Goal: Transaction & Acquisition: Book appointment/travel/reservation

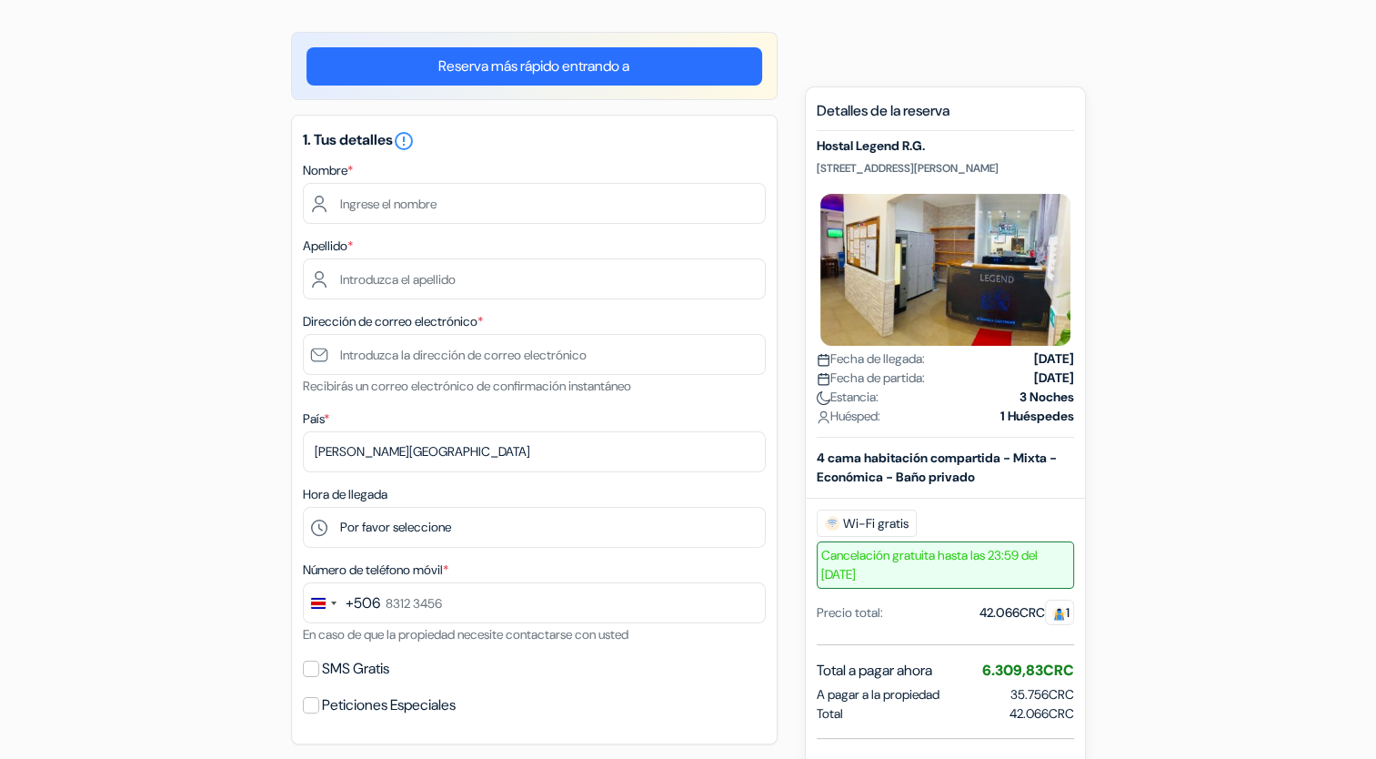
scroll to position [154, 0]
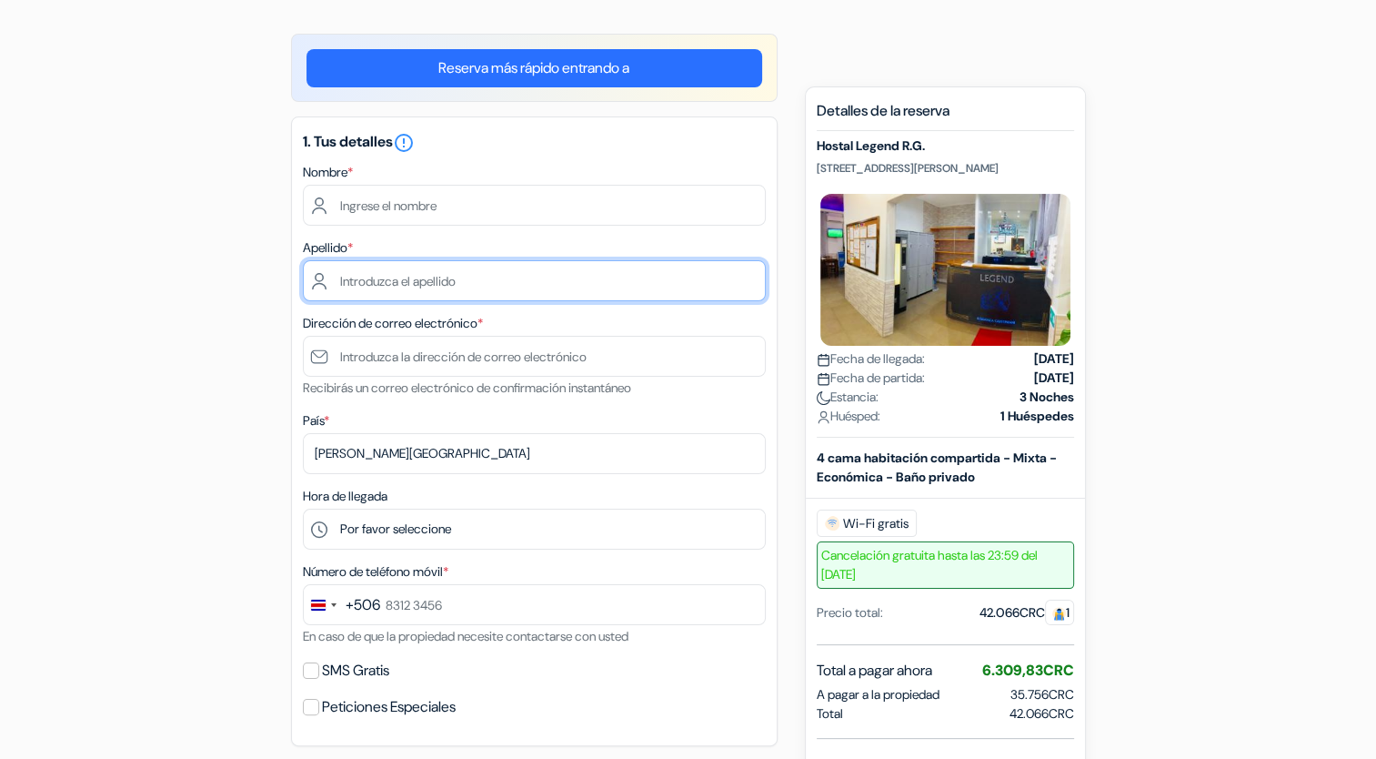
click at [496, 278] on input "text" at bounding box center [534, 280] width 463 height 41
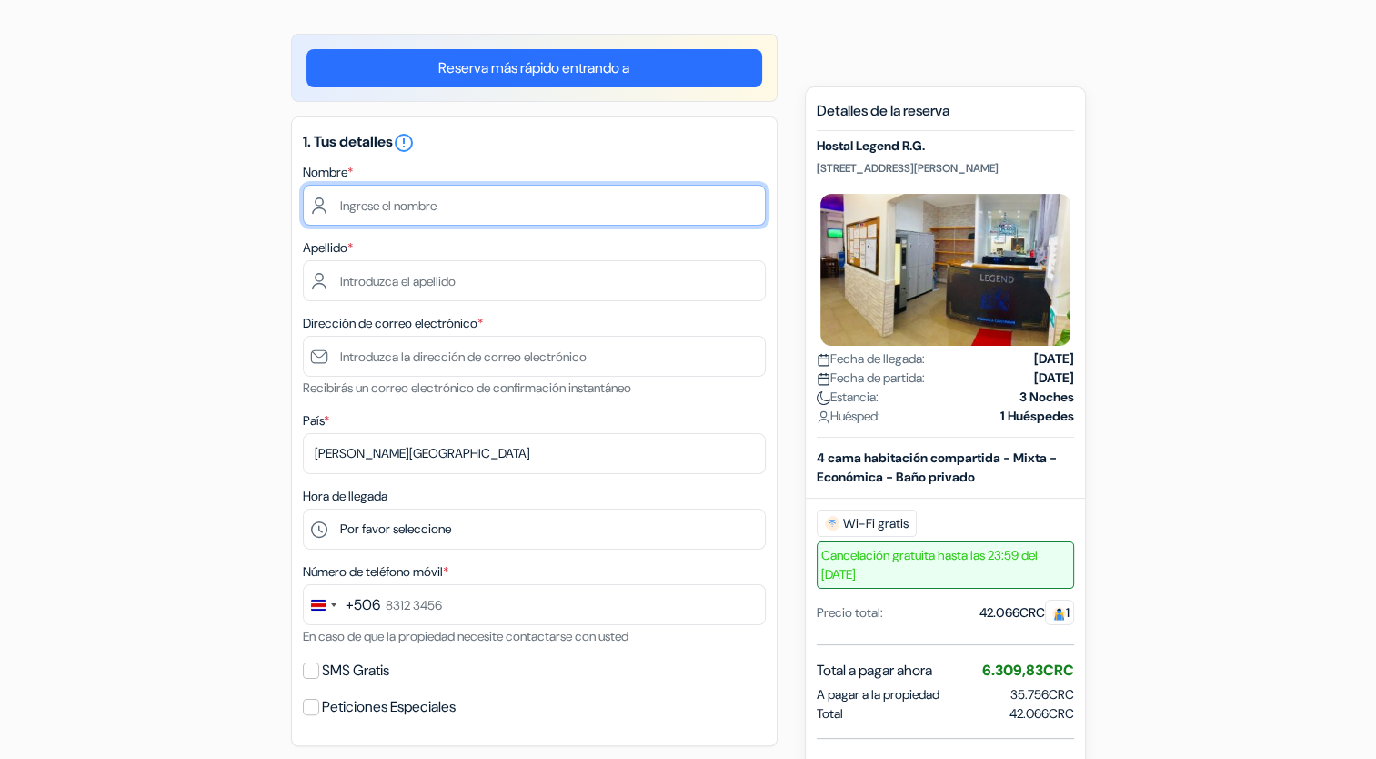
click at [442, 212] on input "text" at bounding box center [534, 205] width 463 height 41
type input "ANA KARINA"
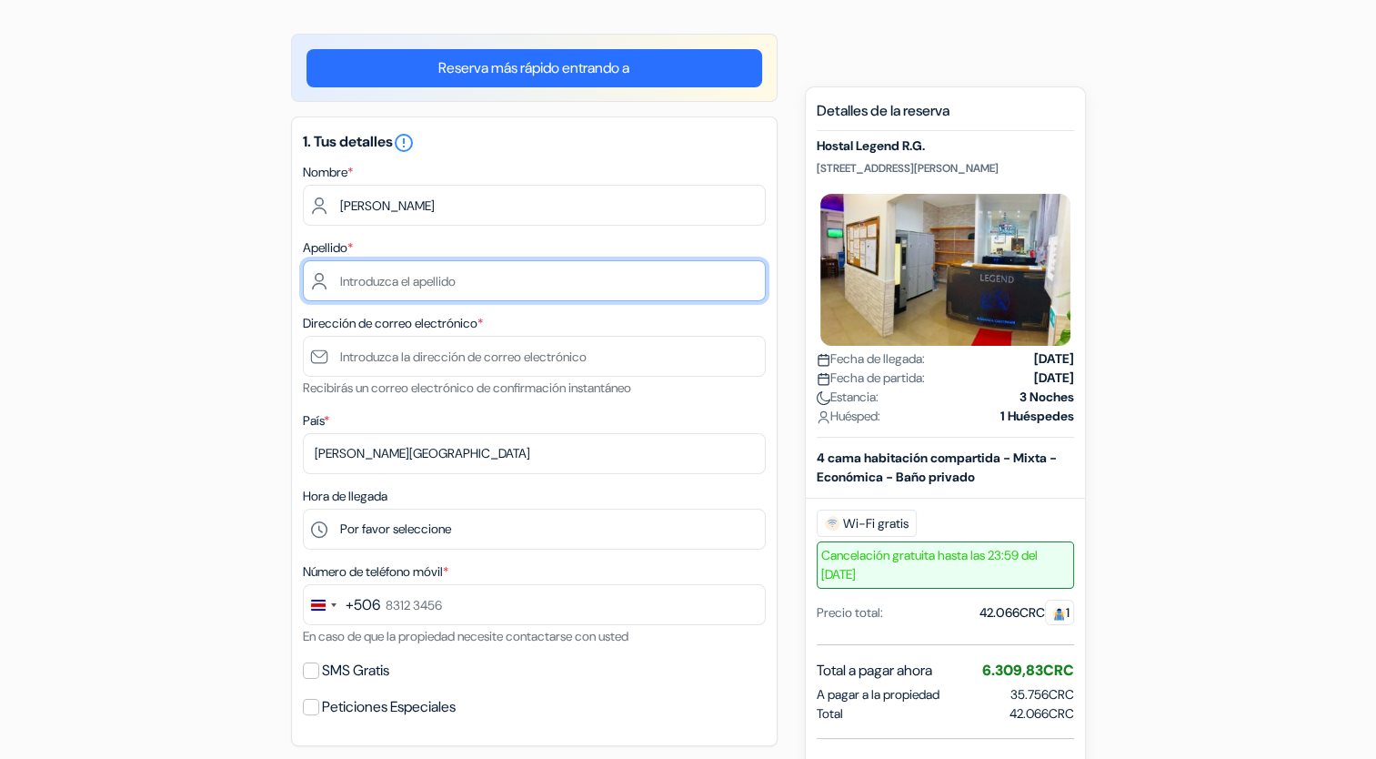
type input "CASTILLO GAITAN"
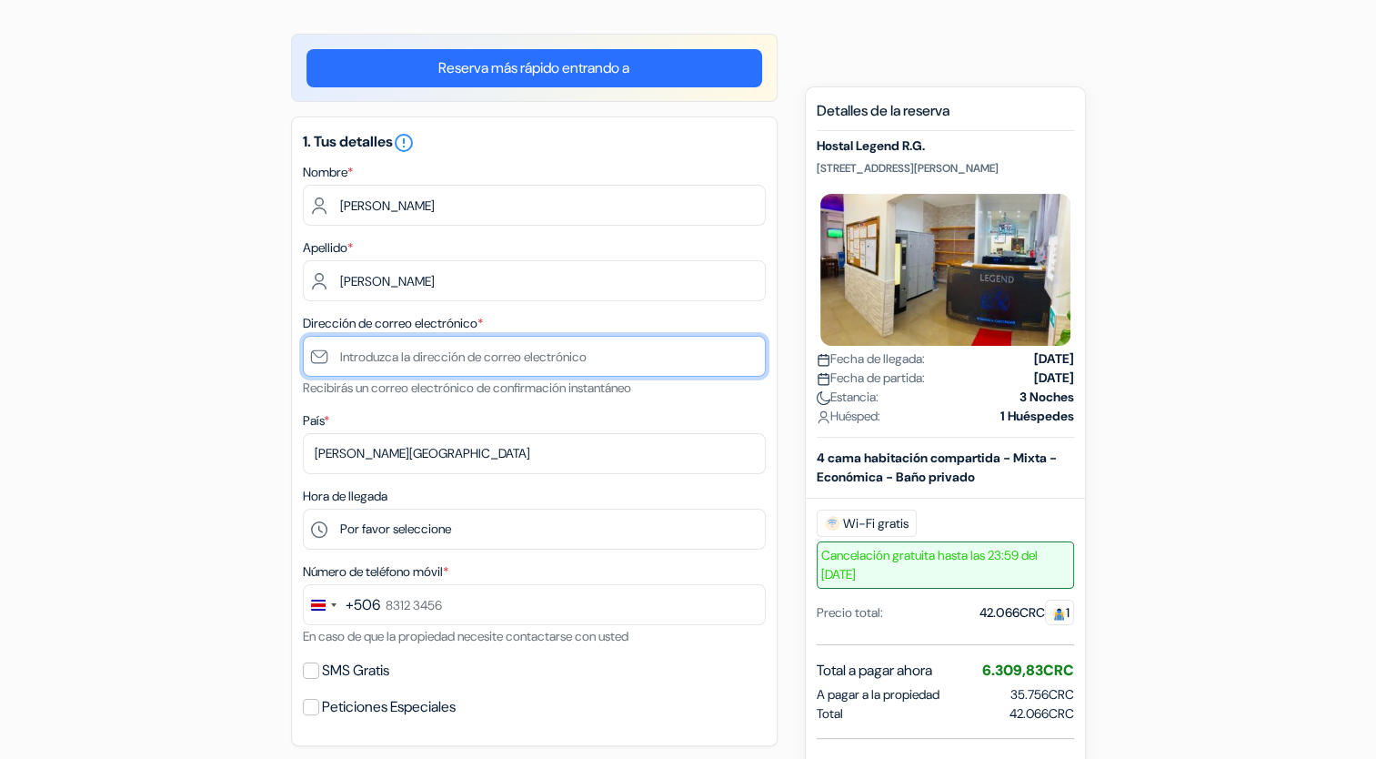
type input "akarina2012@gmail.com"
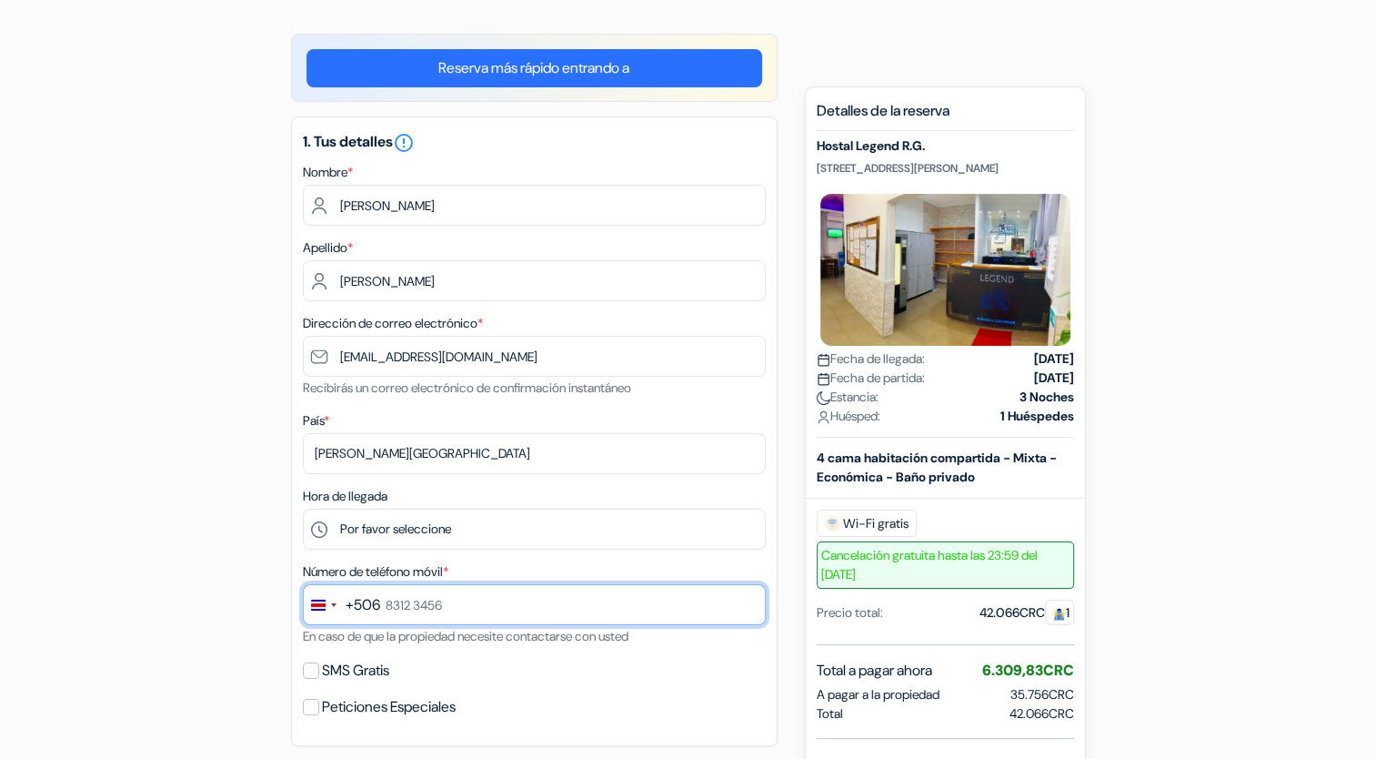
type input "6456 3777"
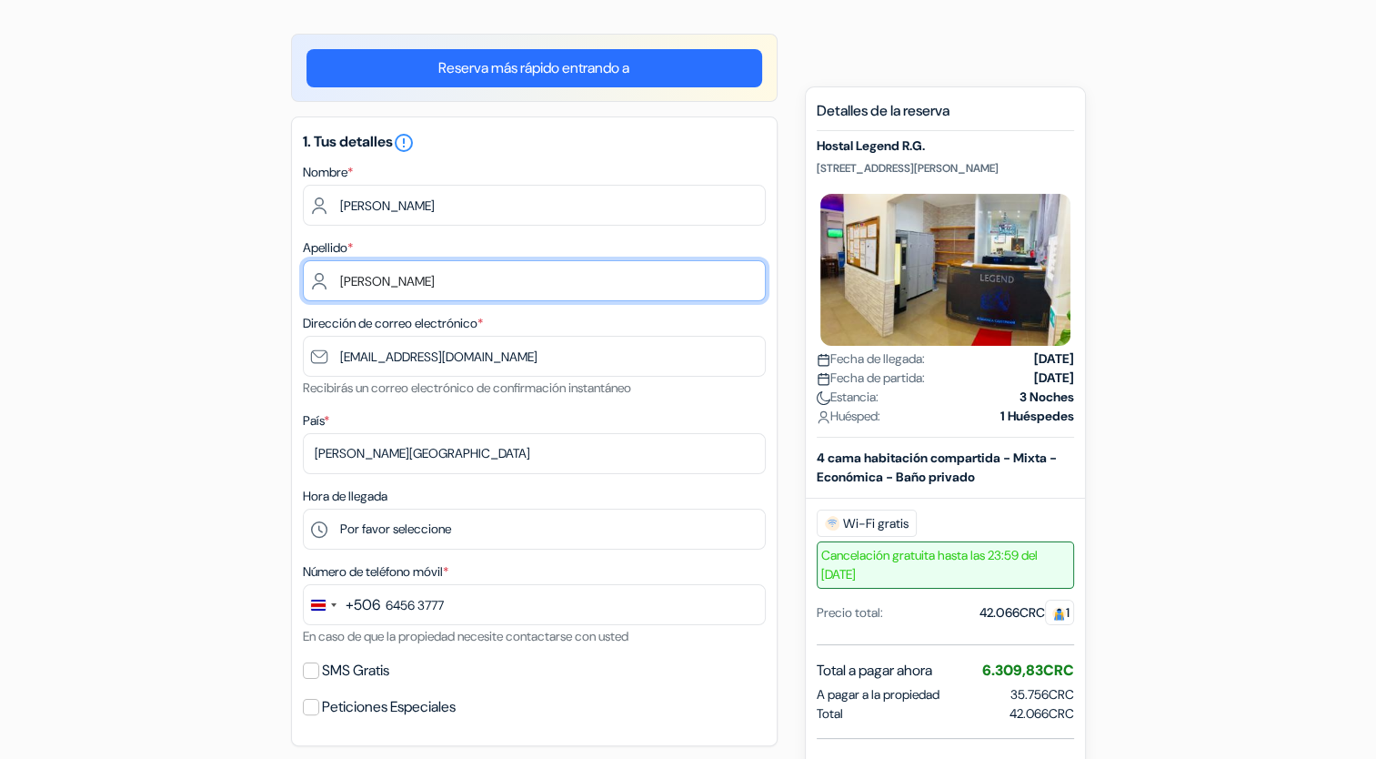
click at [475, 286] on input "CASTILLO GAITAN" at bounding box center [534, 280] width 463 height 41
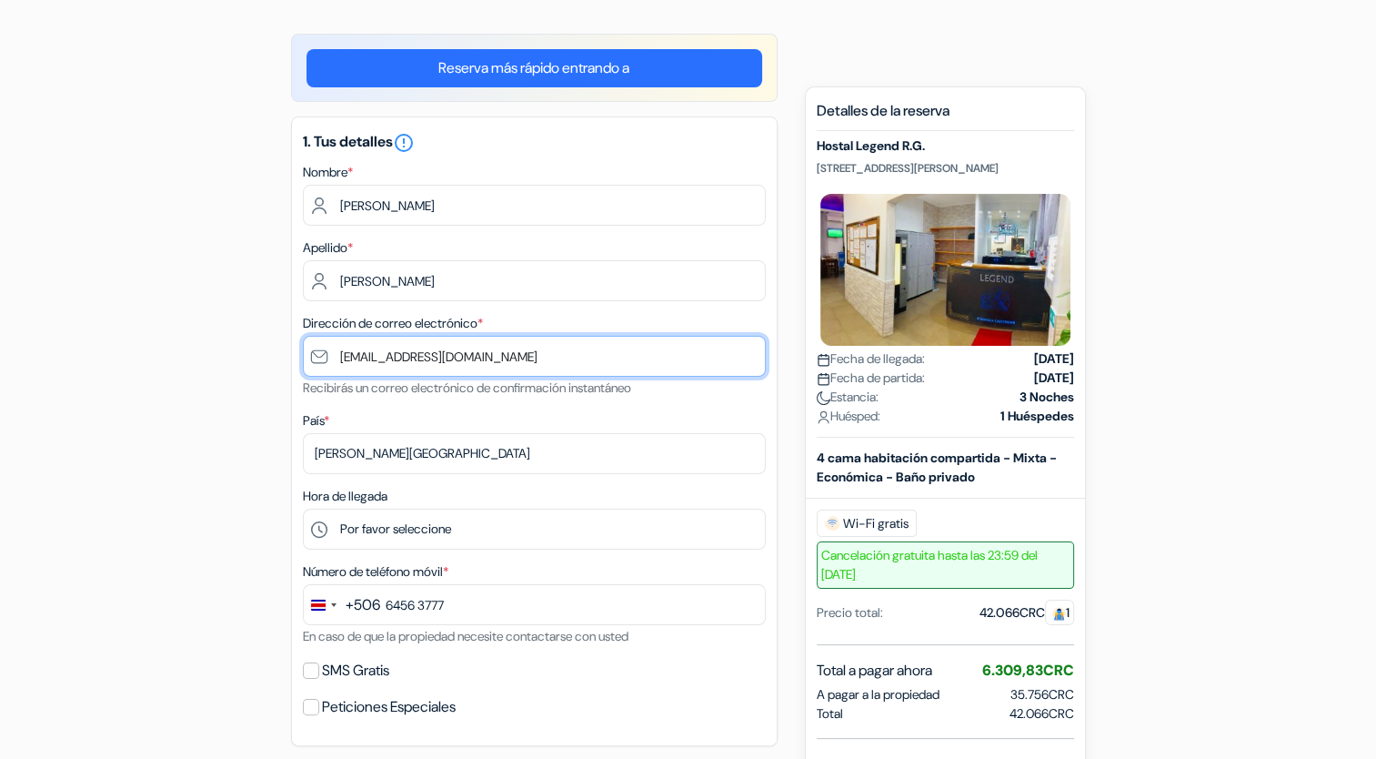
click at [337, 348] on input "akarina2012@gmail.com" at bounding box center [534, 356] width 463 height 41
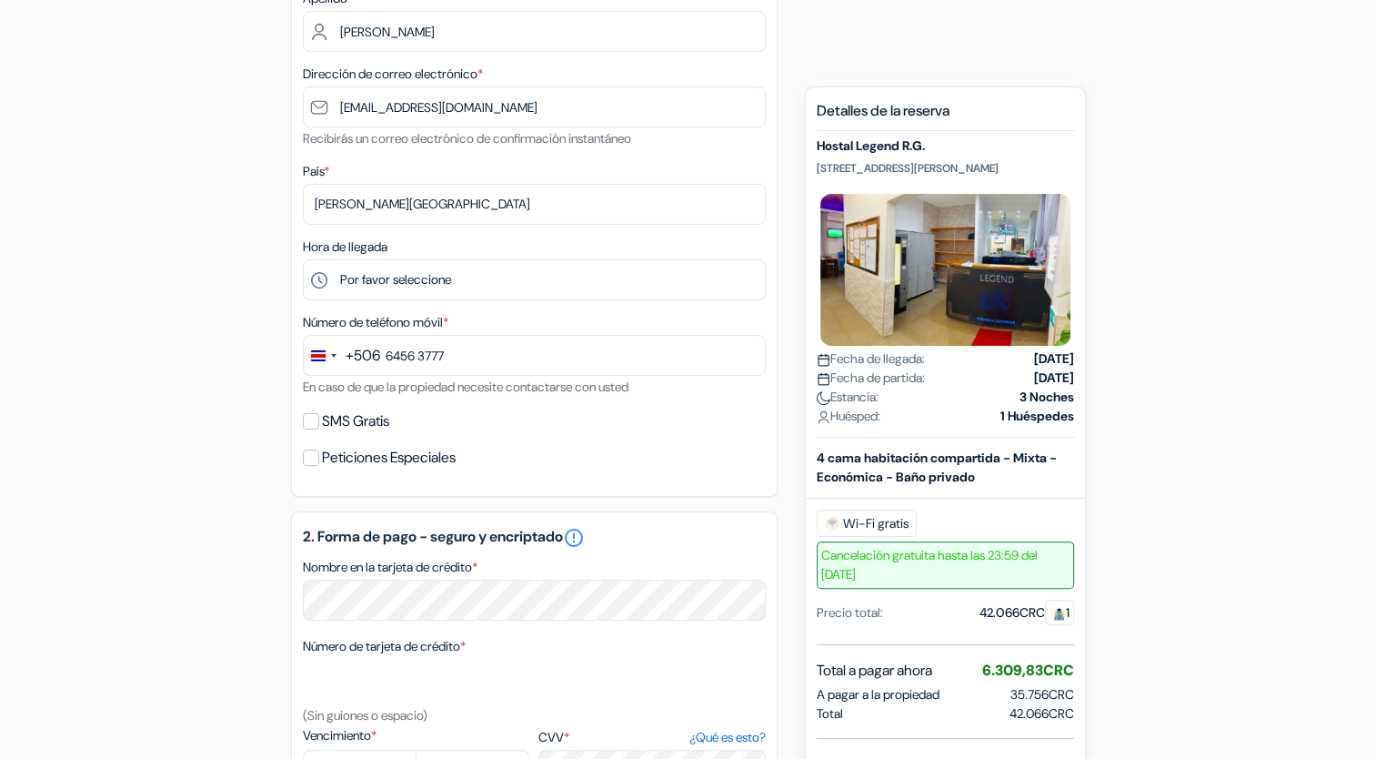
scroll to position [417, 0]
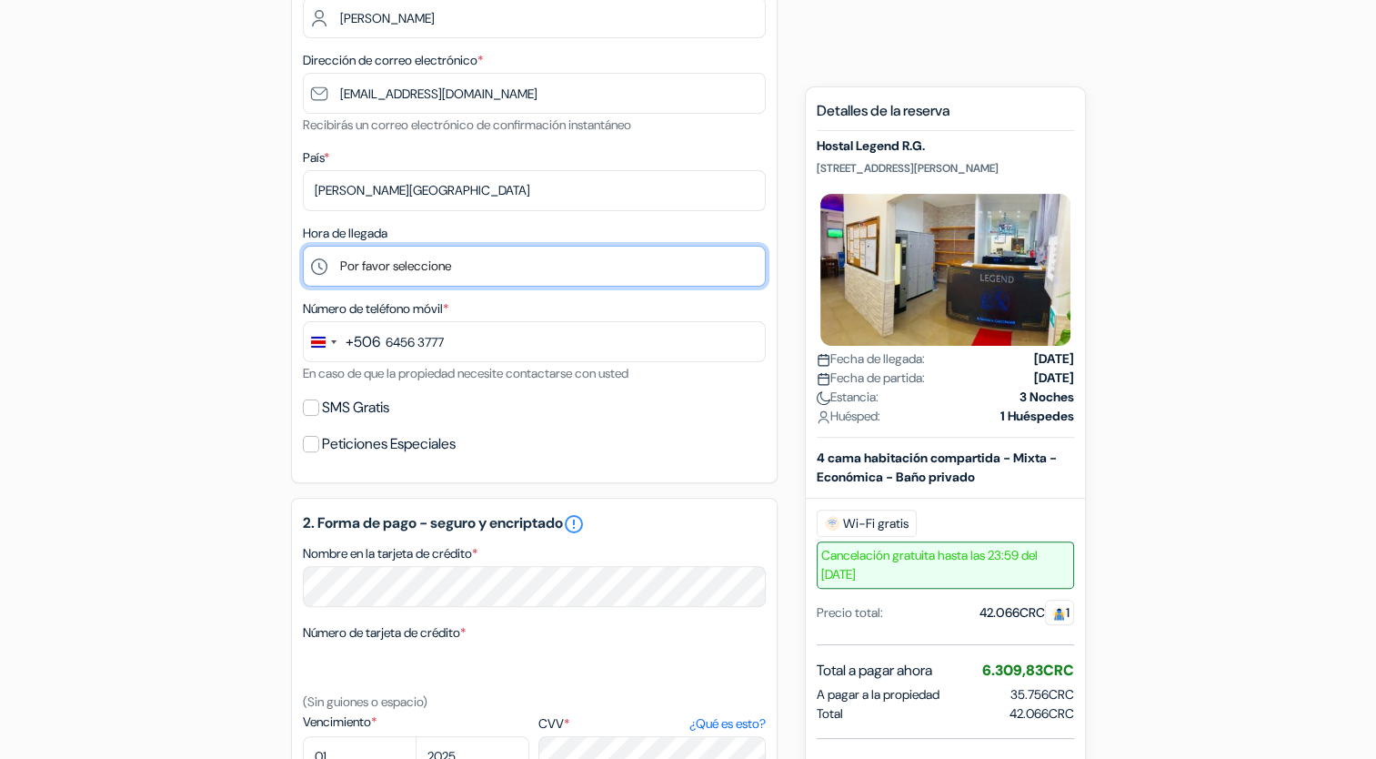
click at [399, 262] on select "Por favor seleccione 1:00 2:00 3:00 4:00 5:00 6:00 7:00 8:00 9:00 10:00 11:00 1…" at bounding box center [534, 266] width 463 height 41
click at [303, 246] on select "Por favor seleccione 1:00 2:00 3:00 4:00 5:00 6:00 7:00 8:00 9:00 10:00 11:00 1…" at bounding box center [534, 266] width 463 height 41
click at [430, 271] on select "Por favor seleccione 1:00 2:00 3:00 4:00 5:00 6:00 7:00 8:00 9:00 10:00 11:00 1…" at bounding box center [534, 266] width 463 height 41
select select "17"
click at [303, 246] on select "Por favor seleccione 1:00 2:00 3:00 4:00 5:00 6:00 7:00 8:00 9:00 10:00 11:00 1…" at bounding box center [534, 266] width 463 height 41
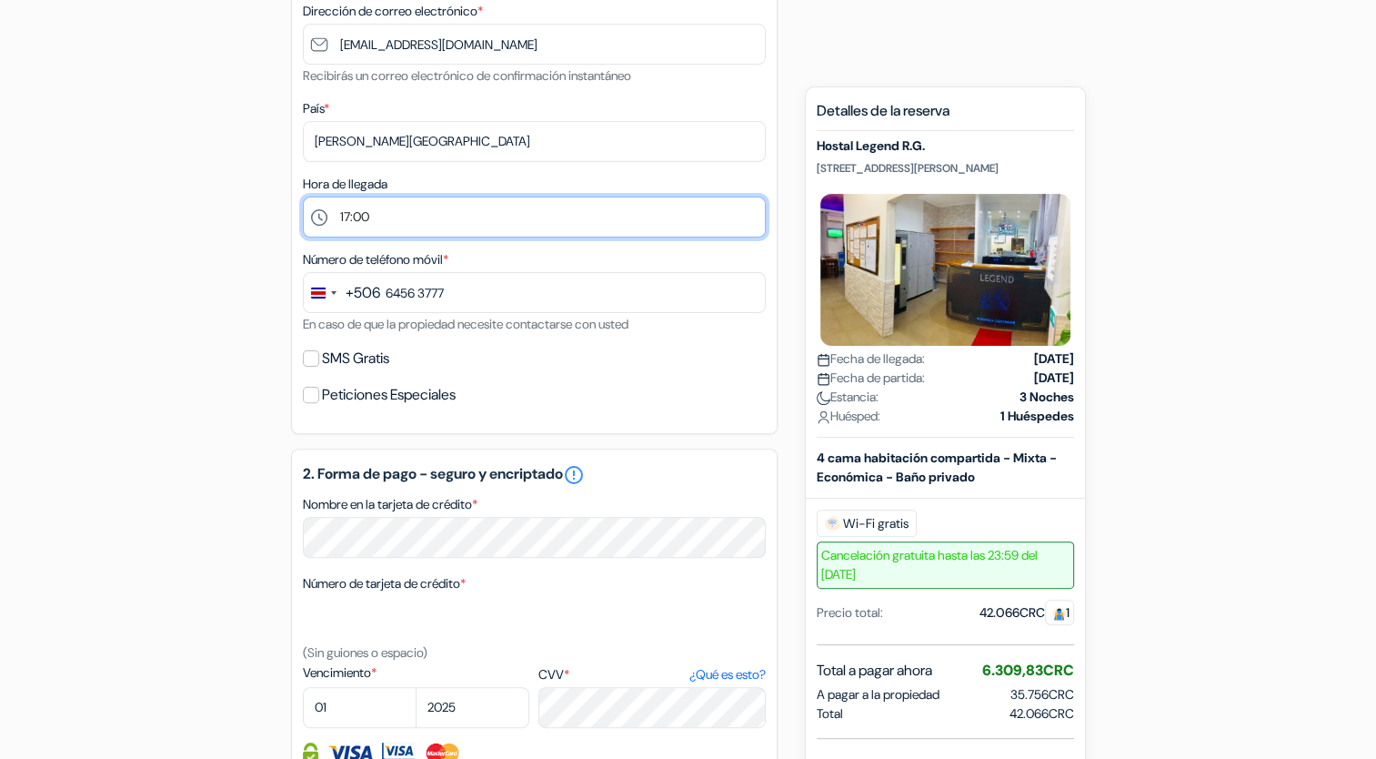
scroll to position [474, 0]
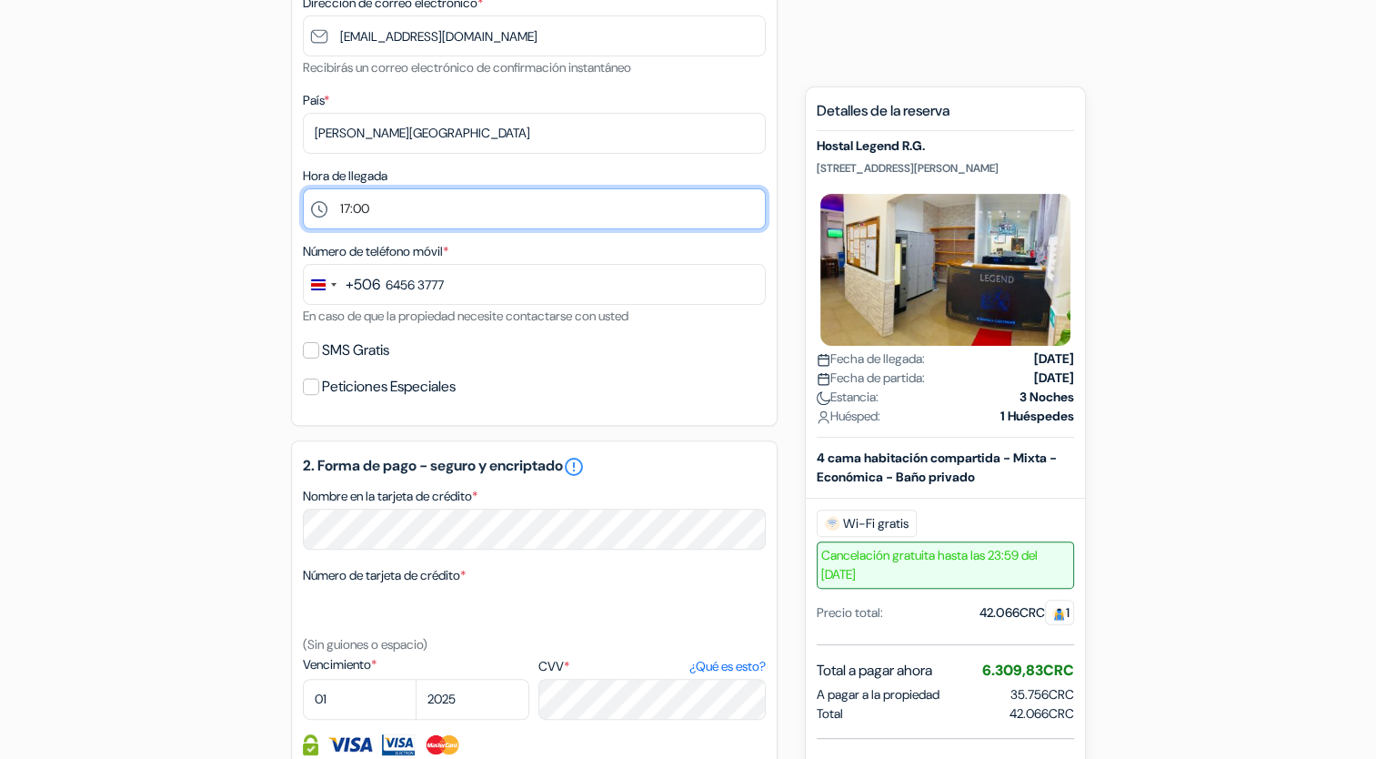
click at [554, 226] on select "Por favor seleccione 1:00 2:00 3:00 4:00 5:00 6:00 7:00 8:00 9:00 10:00 11:00 1…" at bounding box center [534, 208] width 463 height 41
click at [303, 189] on select "Por favor seleccione 1:00 2:00 3:00 4:00 5:00 6:00 7:00 8:00 9:00 10:00 11:00 1…" at bounding box center [534, 208] width 463 height 41
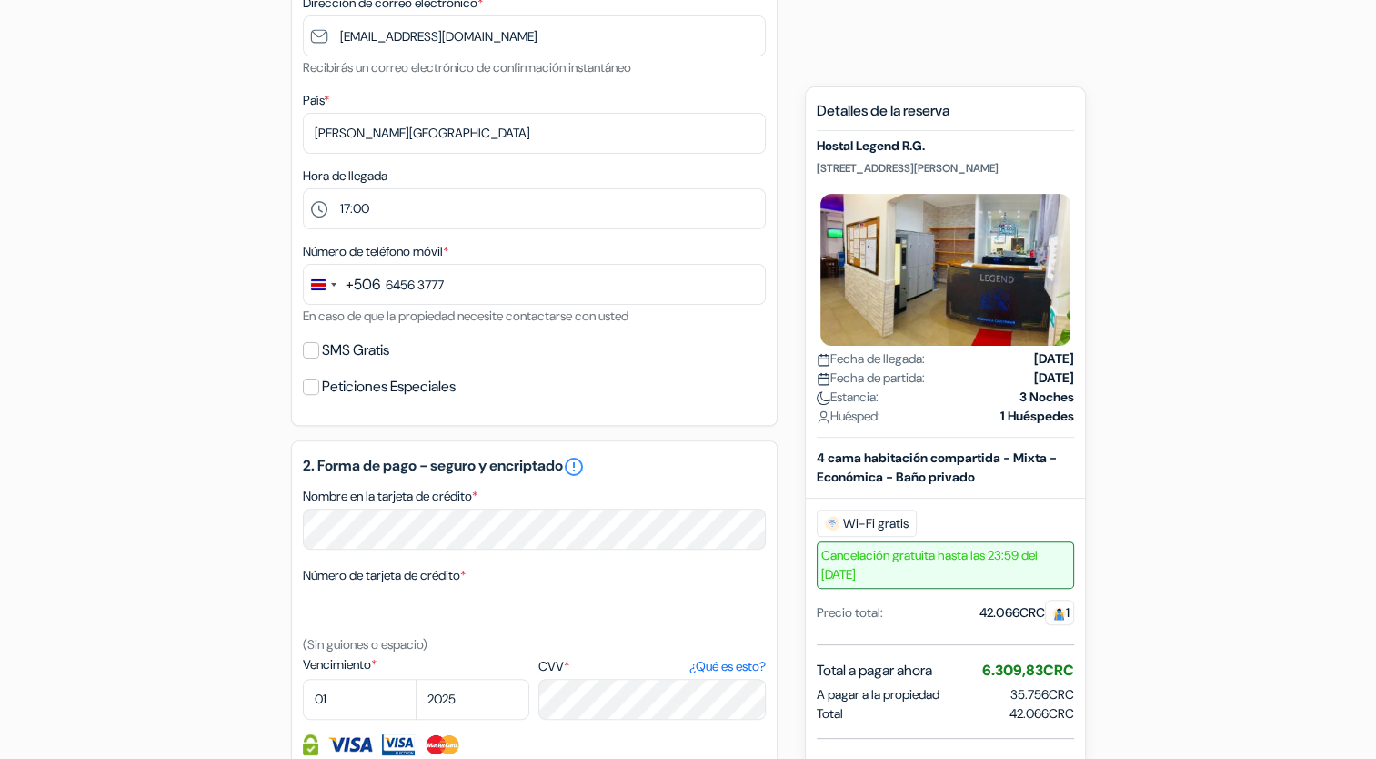
click at [357, 347] on label "SMS Gratis" at bounding box center [355, 349] width 67 height 25
click at [319, 347] on input "SMS Gratis" at bounding box center [311, 350] width 16 height 16
checkbox input "true"
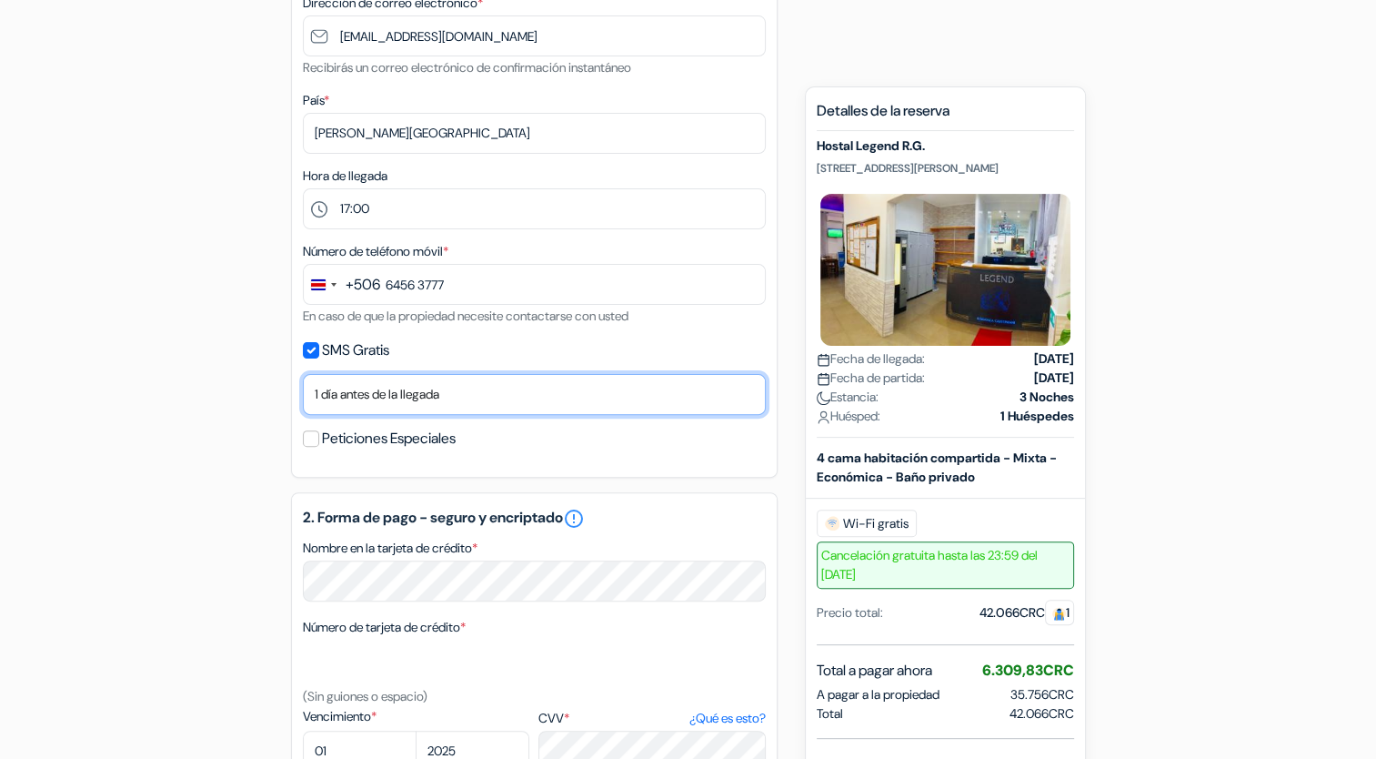
click at [342, 397] on select "No gracias Enviar ahora Llegada 1 día antes de la llegada 2 días antes de la ll…" at bounding box center [534, 394] width 463 height 41
select select "now"
click at [303, 375] on select "No gracias Enviar ahora Llegada 1 día antes de la llegada 2 días antes de la ll…" at bounding box center [534, 394] width 463 height 41
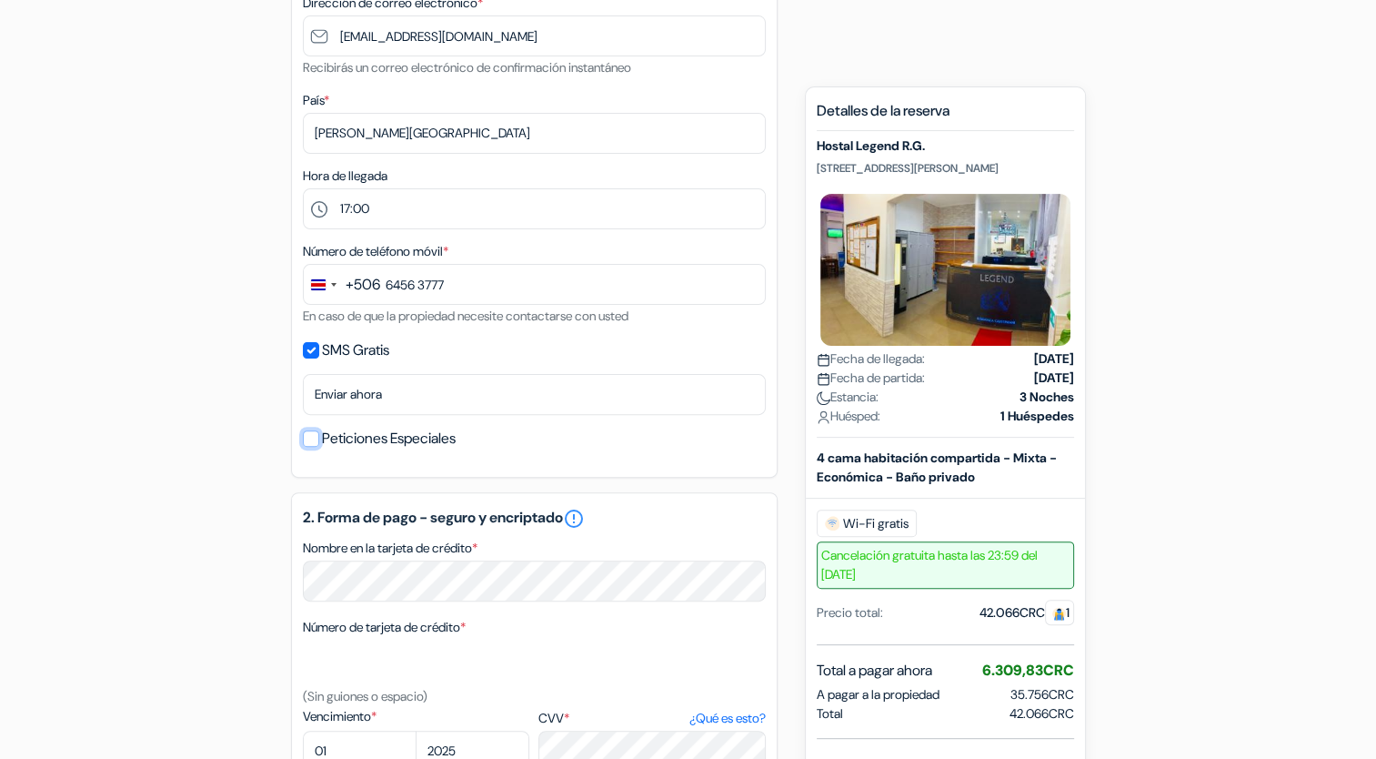
click at [313, 443] on input "Peticiones Especiales" at bounding box center [311, 438] width 16 height 16
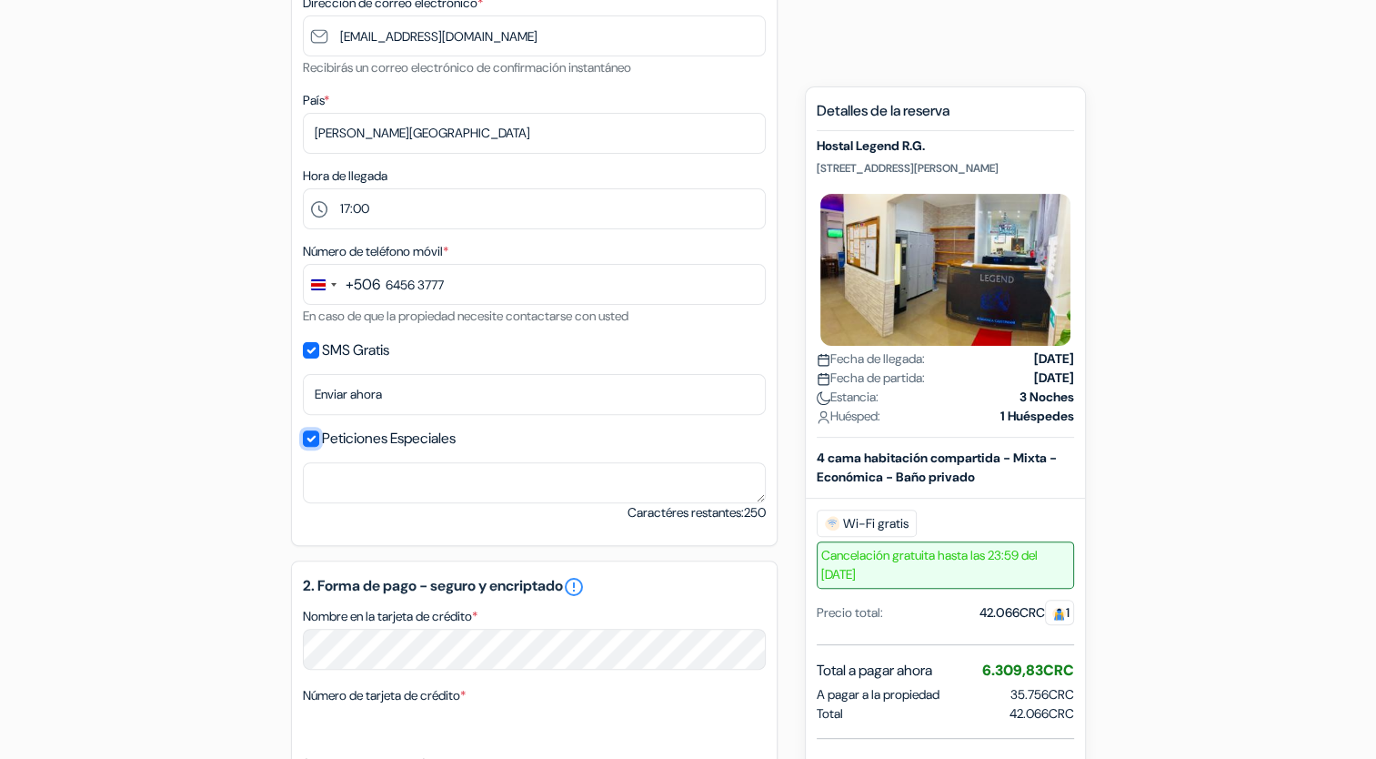
click at [313, 443] on input "Peticiones Especiales" at bounding box center [311, 438] width 16 height 16
checkbox input "false"
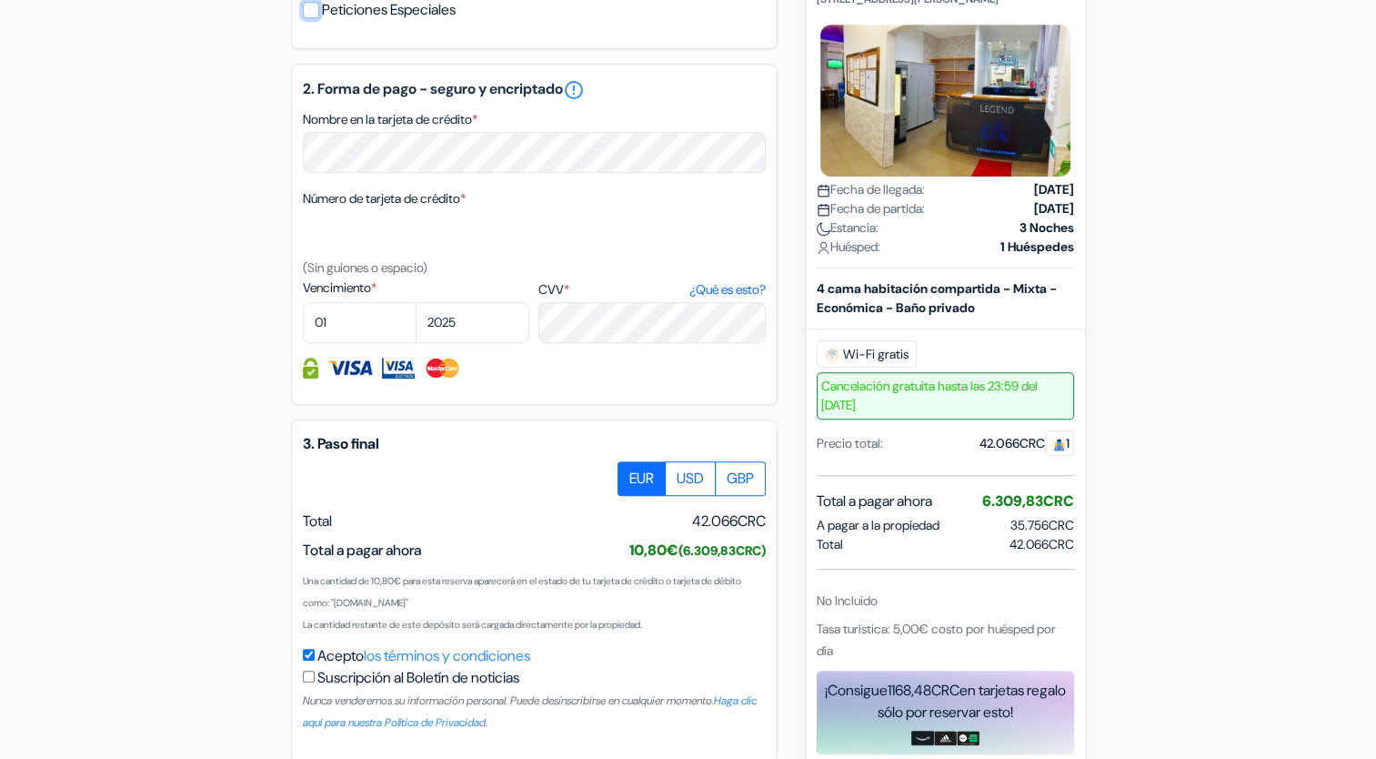
scroll to position [874, 0]
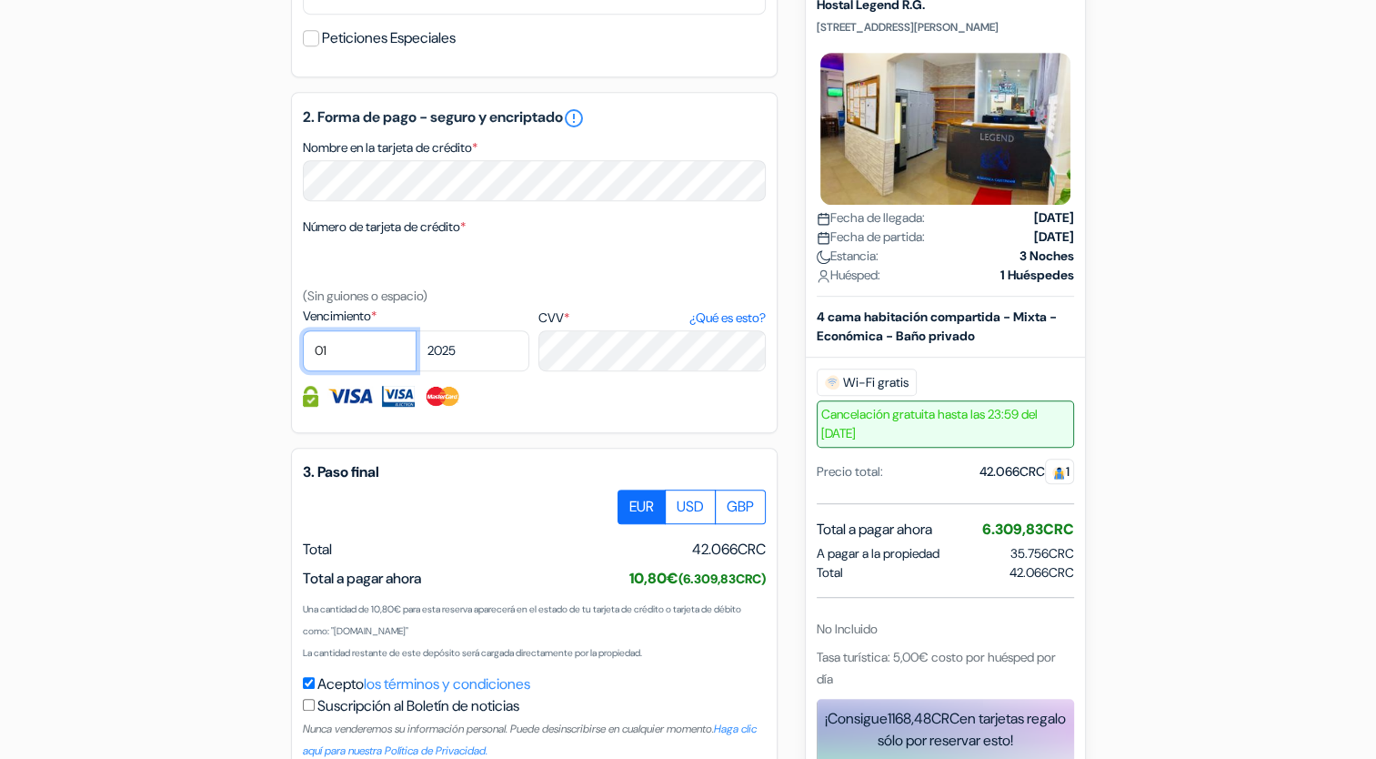
click at [352, 354] on select "01 02 03 04 05 06 07 08 09 10 11 12" at bounding box center [360, 350] width 114 height 41
select select "08"
click at [303, 332] on select "01 02 03 04 05 06 07 08 09 10 11 12" at bounding box center [360, 350] width 114 height 41
click at [474, 356] on select "2025 2026 2027 2028 2029 2030 2031 2032 2033 2034 2035 2036 2037 2038 2039 2040…" at bounding box center [473, 350] width 114 height 41
select select "2029"
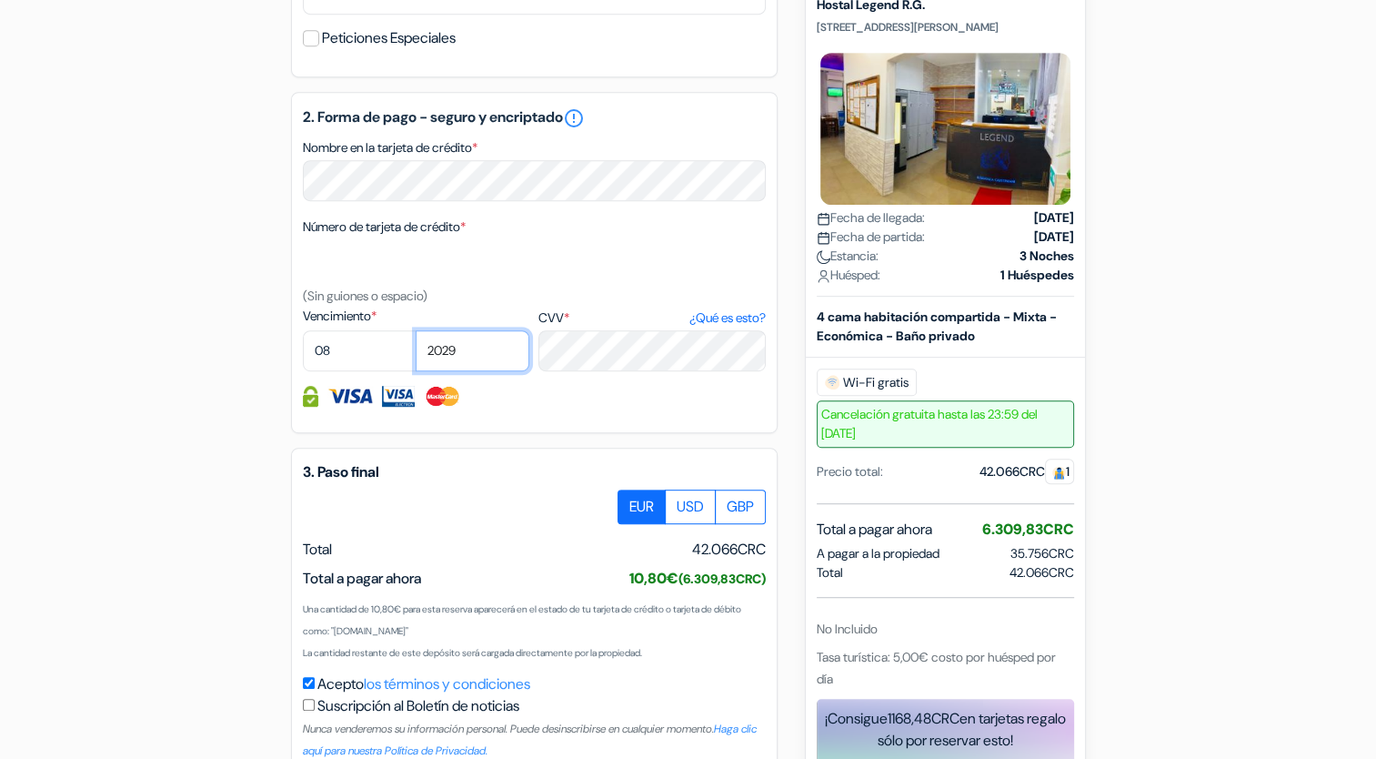
click at [416, 332] on select "2025 2026 2027 2028 2029 2030 2031 2032 2033 2034 2035 2036 2037 2038 2039 2040…" at bounding box center [473, 350] width 114 height 41
click at [353, 347] on select "01 02 03 04 05 06 07 08 09 10 11 12" at bounding box center [360, 350] width 114 height 41
click at [377, 310] on span "*" at bounding box center [373, 315] width 5 height 16
click at [0, 0] on textarea "Nombre en la tarjeta de crédito *" at bounding box center [0, 0] width 0 height 0
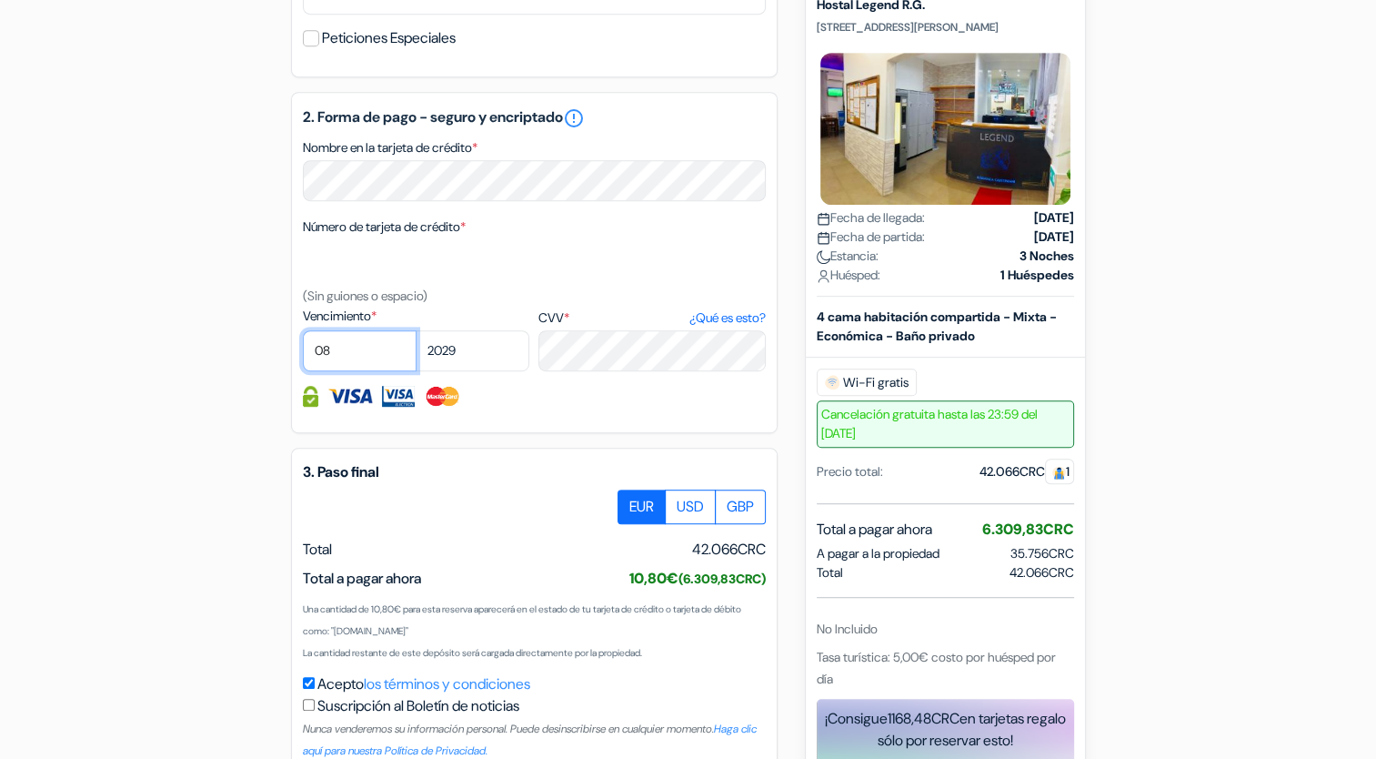
click at [378, 357] on select "01 02 03 04 05 06 07 08 09 10 11 12" at bounding box center [360, 350] width 114 height 41
select select "03"
click at [303, 332] on select "01 02 03 04 05 06 07 08 09 10 11 12" at bounding box center [360, 350] width 114 height 41
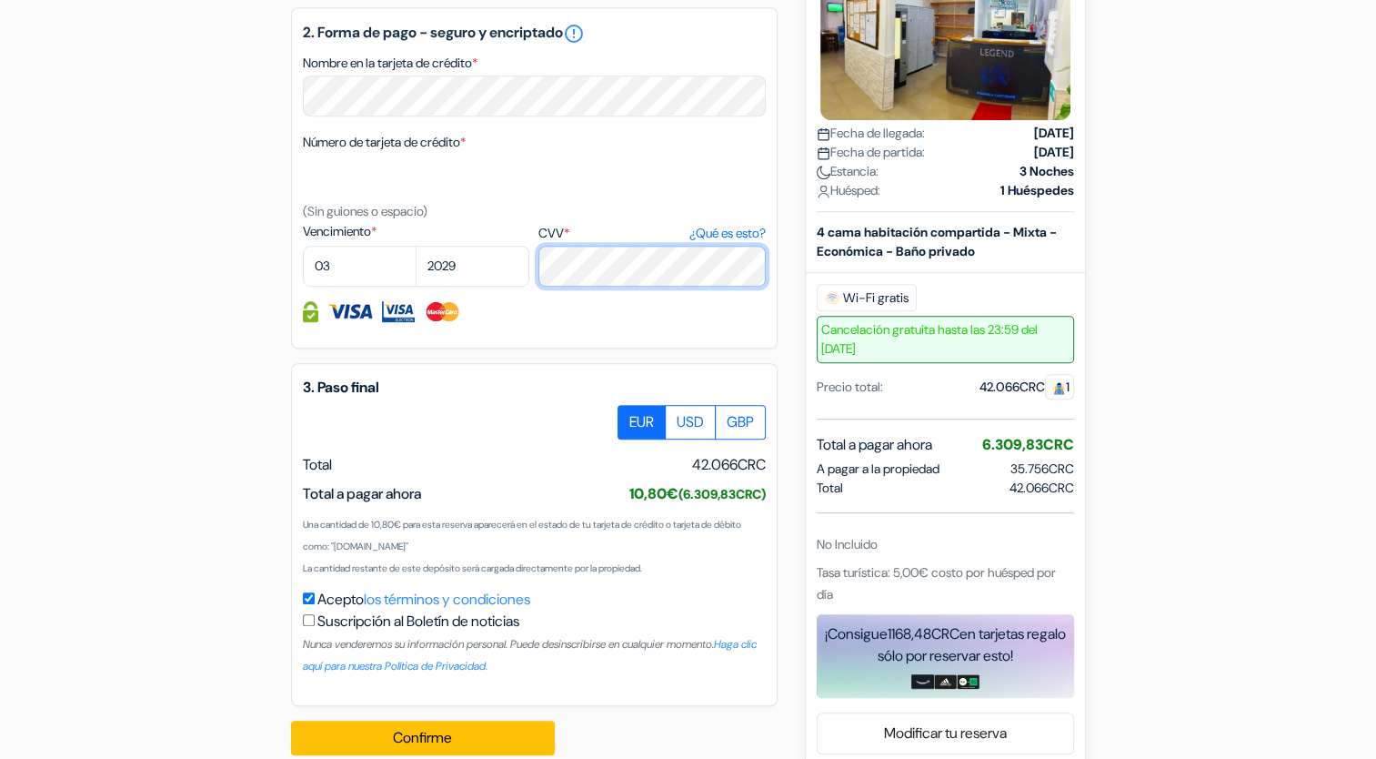
scroll to position [989, 0]
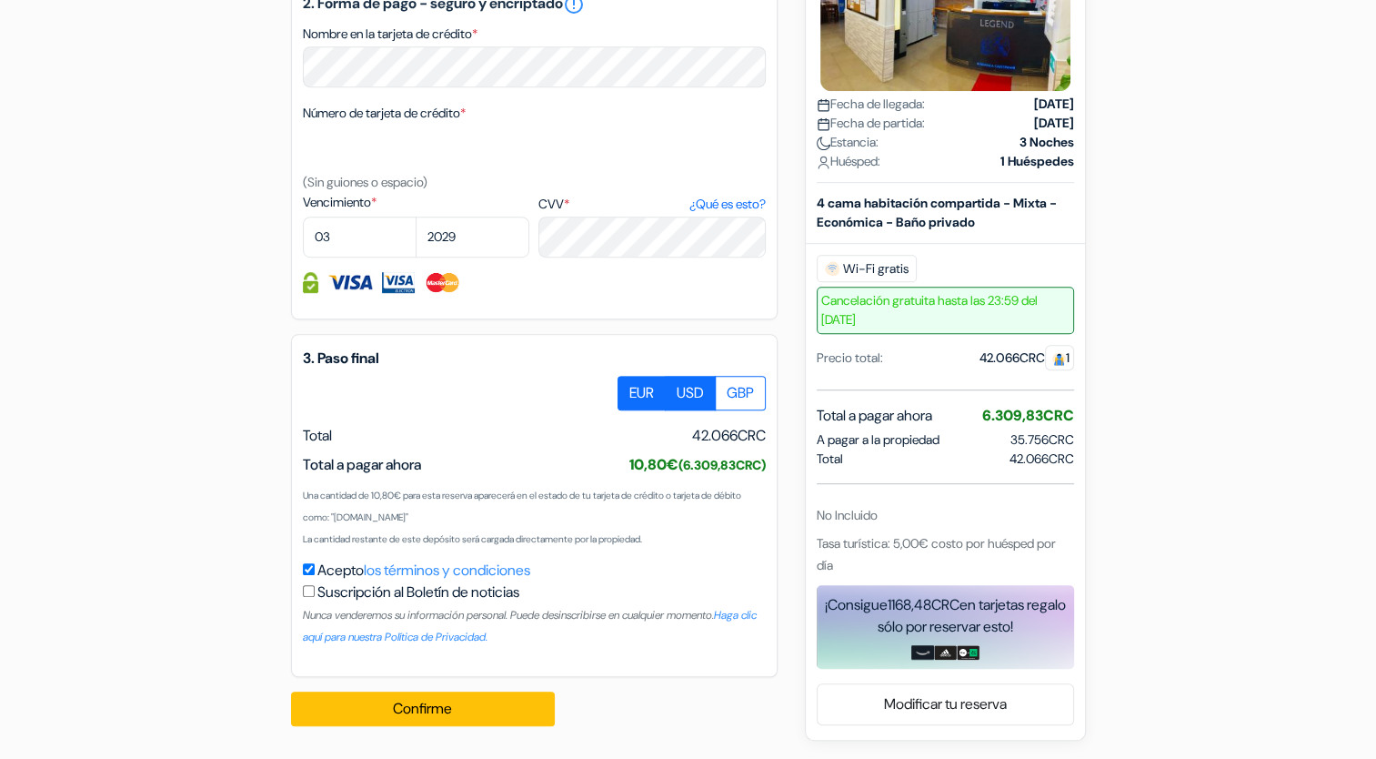
click at [687, 402] on label "USD" at bounding box center [690, 393] width 51 height 35
click at [630, 387] on input "USD" at bounding box center [624, 382] width 12 height 12
radio input "true"
click at [641, 402] on label "EUR" at bounding box center [642, 393] width 48 height 35
click at [630, 387] on input "EUR" at bounding box center [624, 382] width 12 height 12
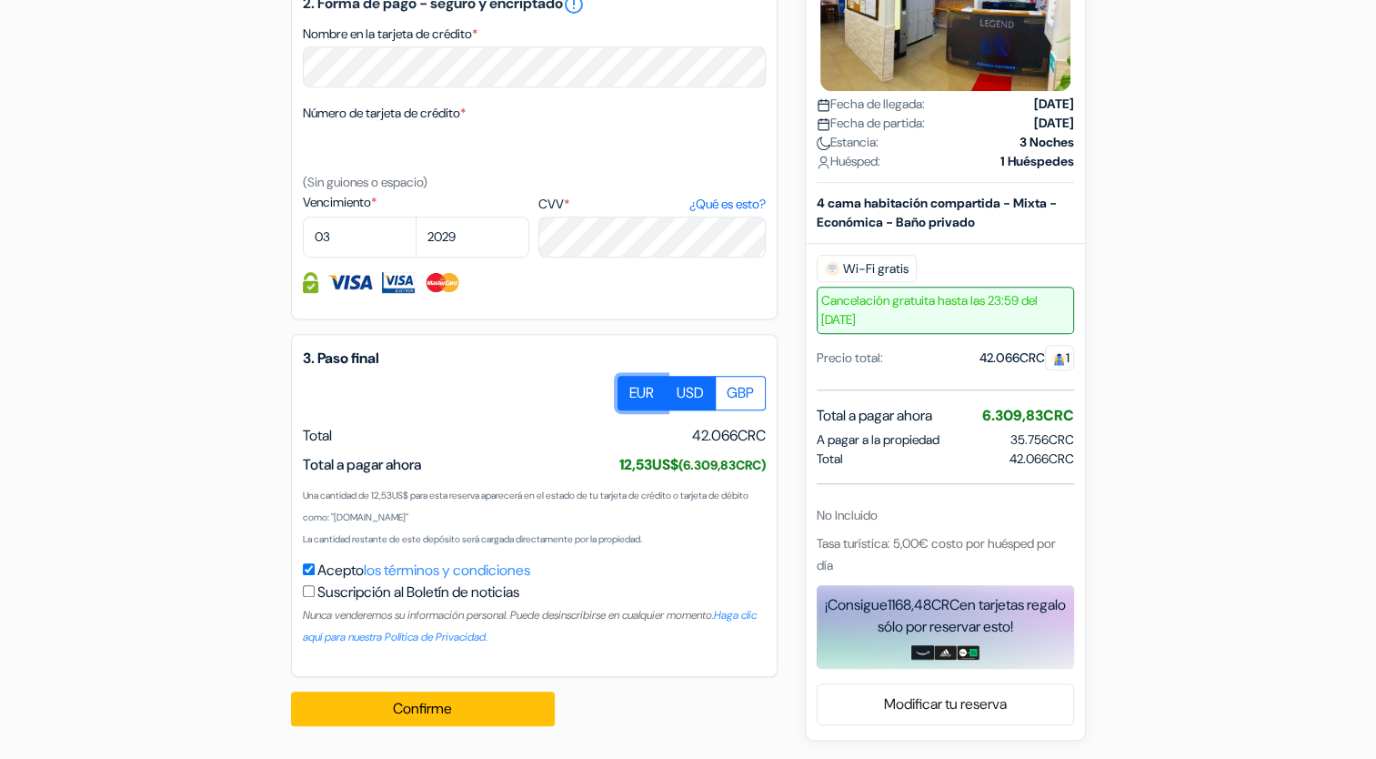
radio input "true"
click at [427, 713] on button "Confirme Loading..." at bounding box center [423, 708] width 264 height 35
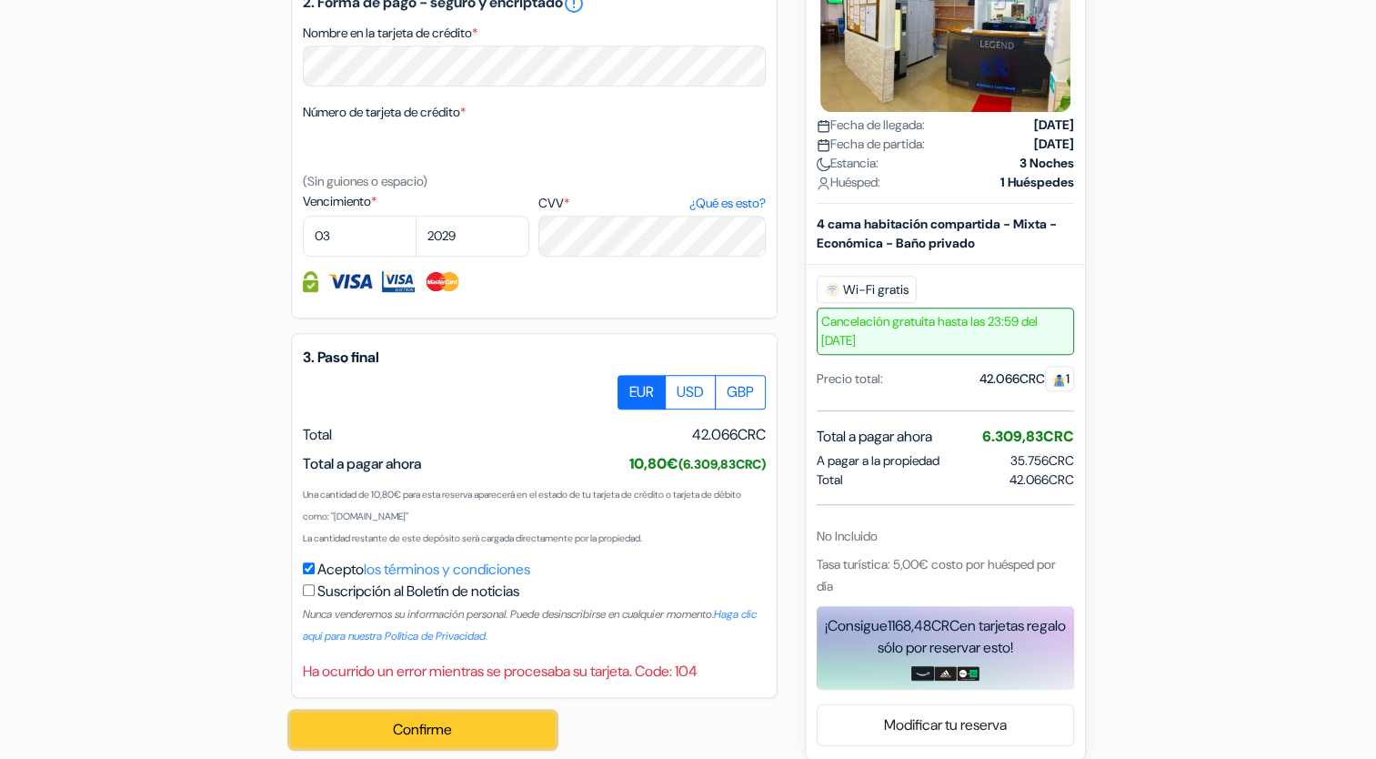
click at [462, 729] on button "Confirme Loading..." at bounding box center [423, 729] width 264 height 35
drag, startPoint x: 1372, startPoint y: 443, endPoint x: 1392, endPoint y: 316, distance: 128.9
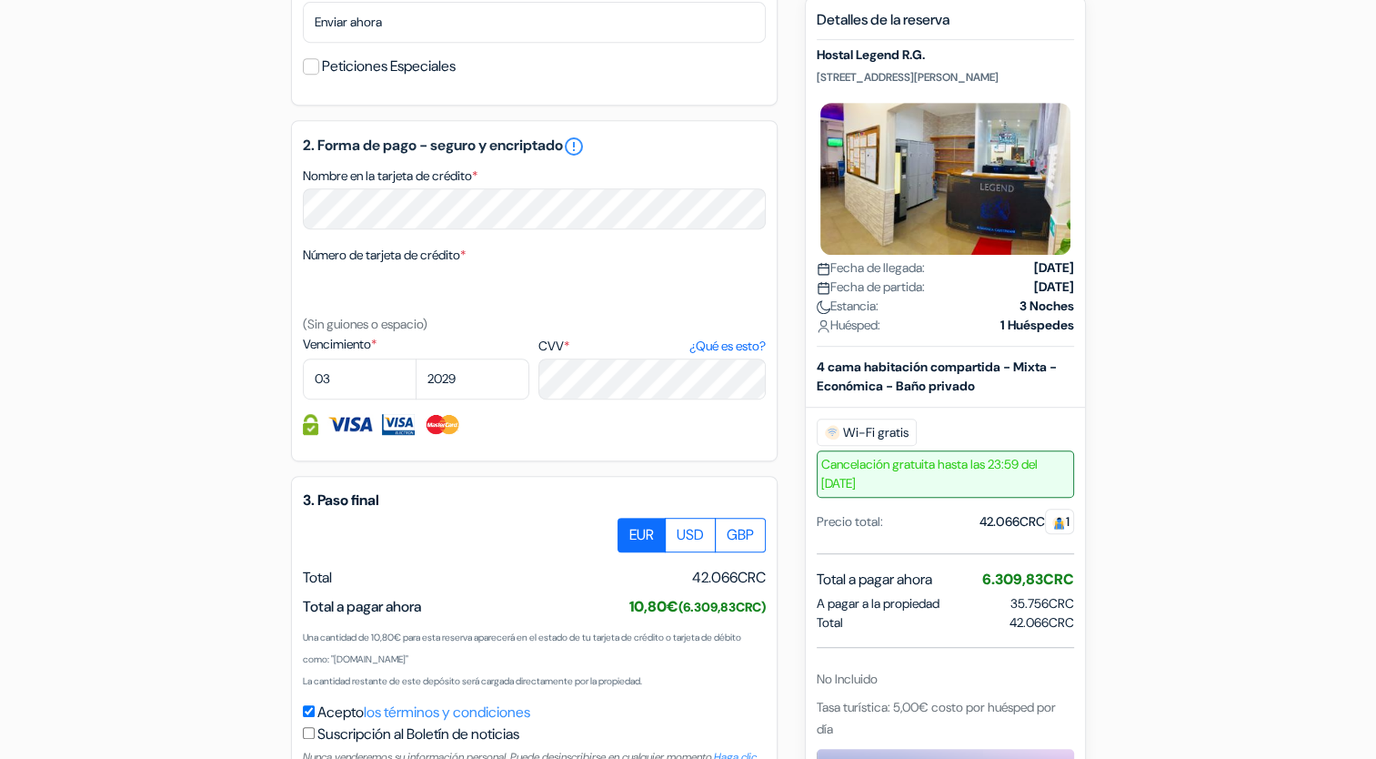
scroll to position [1010, 0]
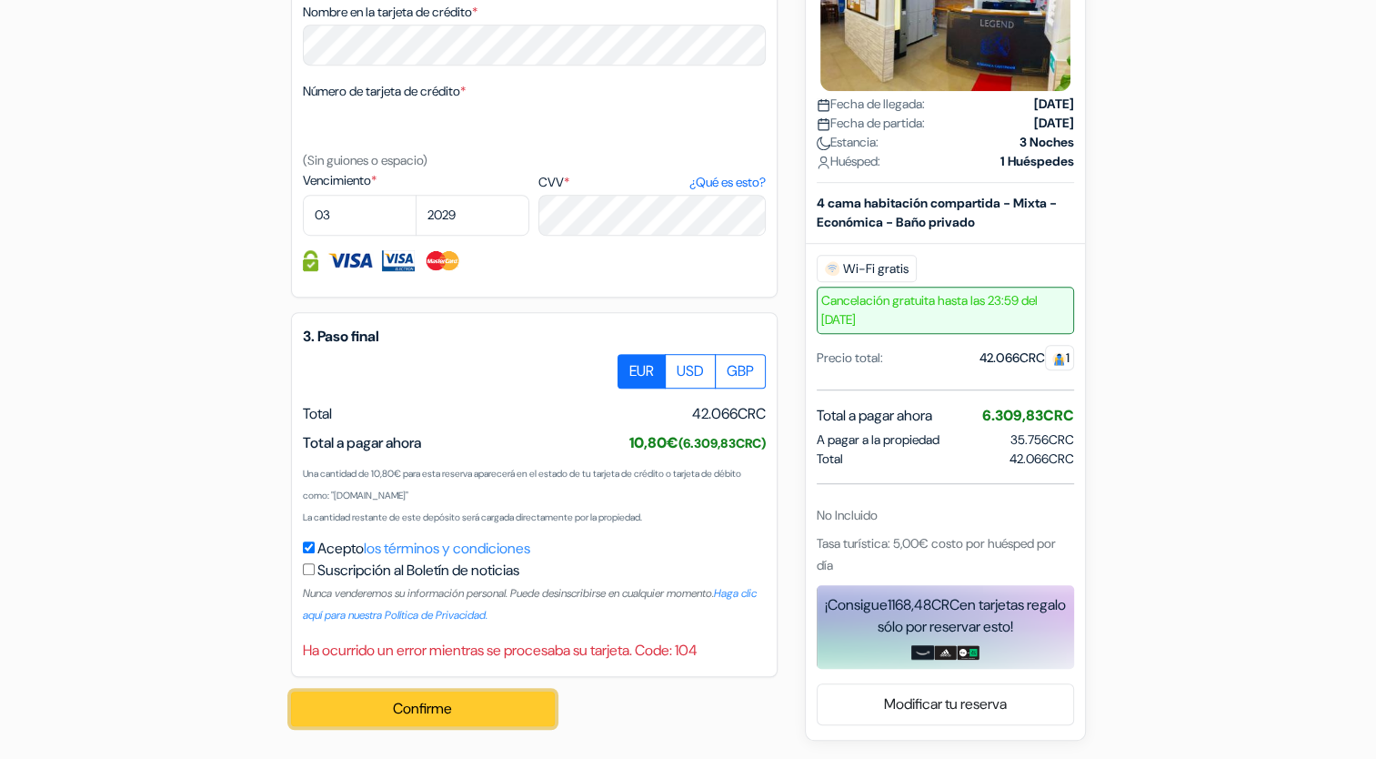
click at [467, 706] on button "Confirme Loading..." at bounding box center [423, 708] width 264 height 35
click at [491, 658] on div "Ha ocurrido un error mientras se procesaba su tarjeta. Code: 104" at bounding box center [534, 650] width 463 height 22
click at [476, 698] on button "Confirme Loading..." at bounding box center [423, 708] width 264 height 35
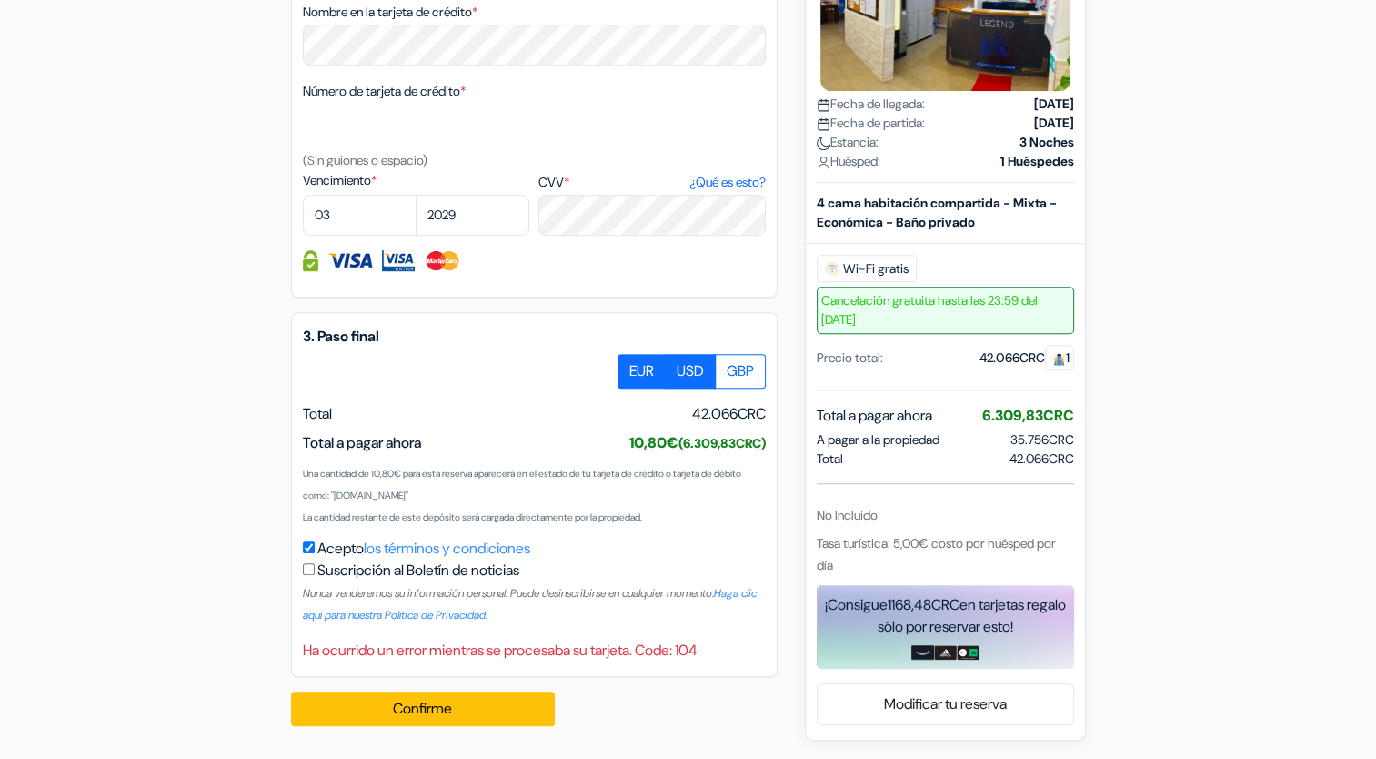
click at [679, 382] on label "USD" at bounding box center [690, 371] width 51 height 35
click at [630, 366] on input "USD" at bounding box center [624, 360] width 12 height 12
radio input "true"
click at [487, 700] on button "Confirme Loading..." at bounding box center [423, 708] width 264 height 35
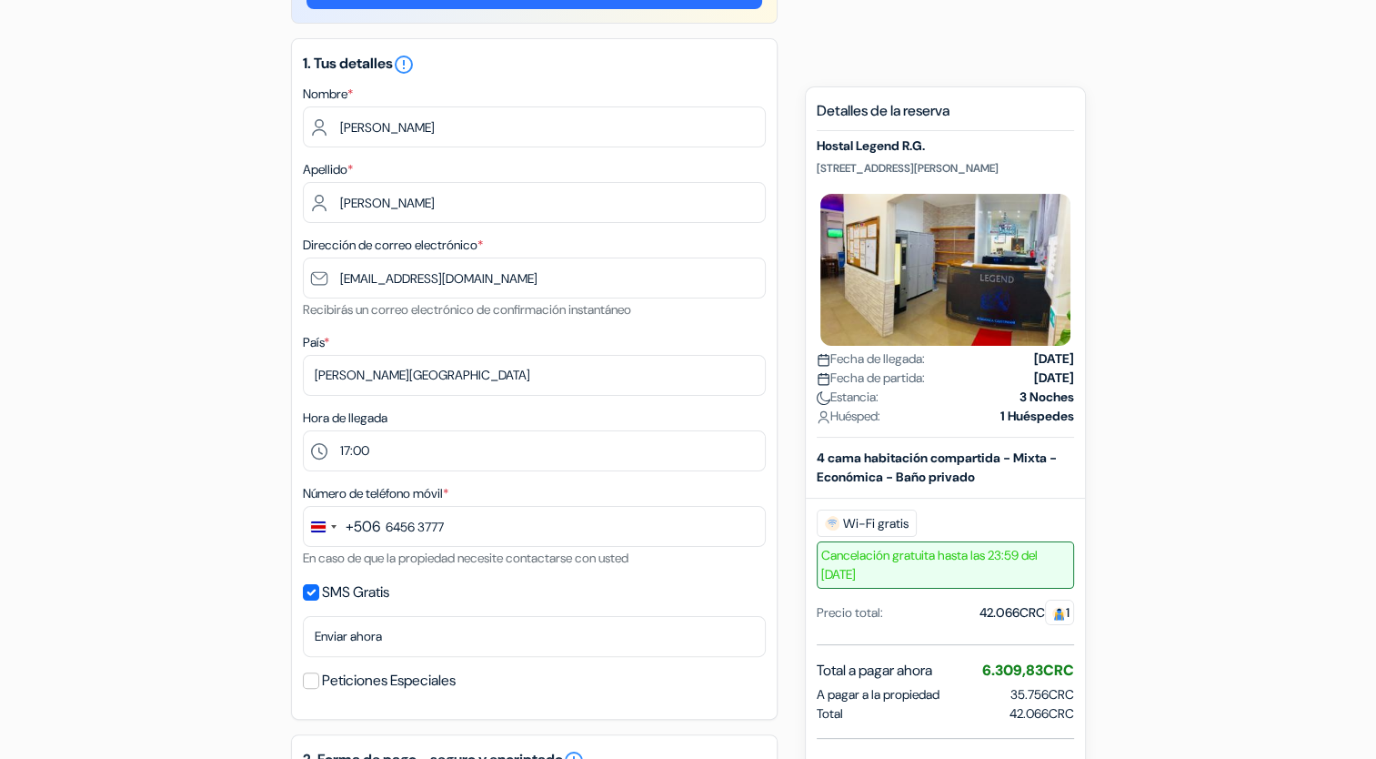
scroll to position [160, 0]
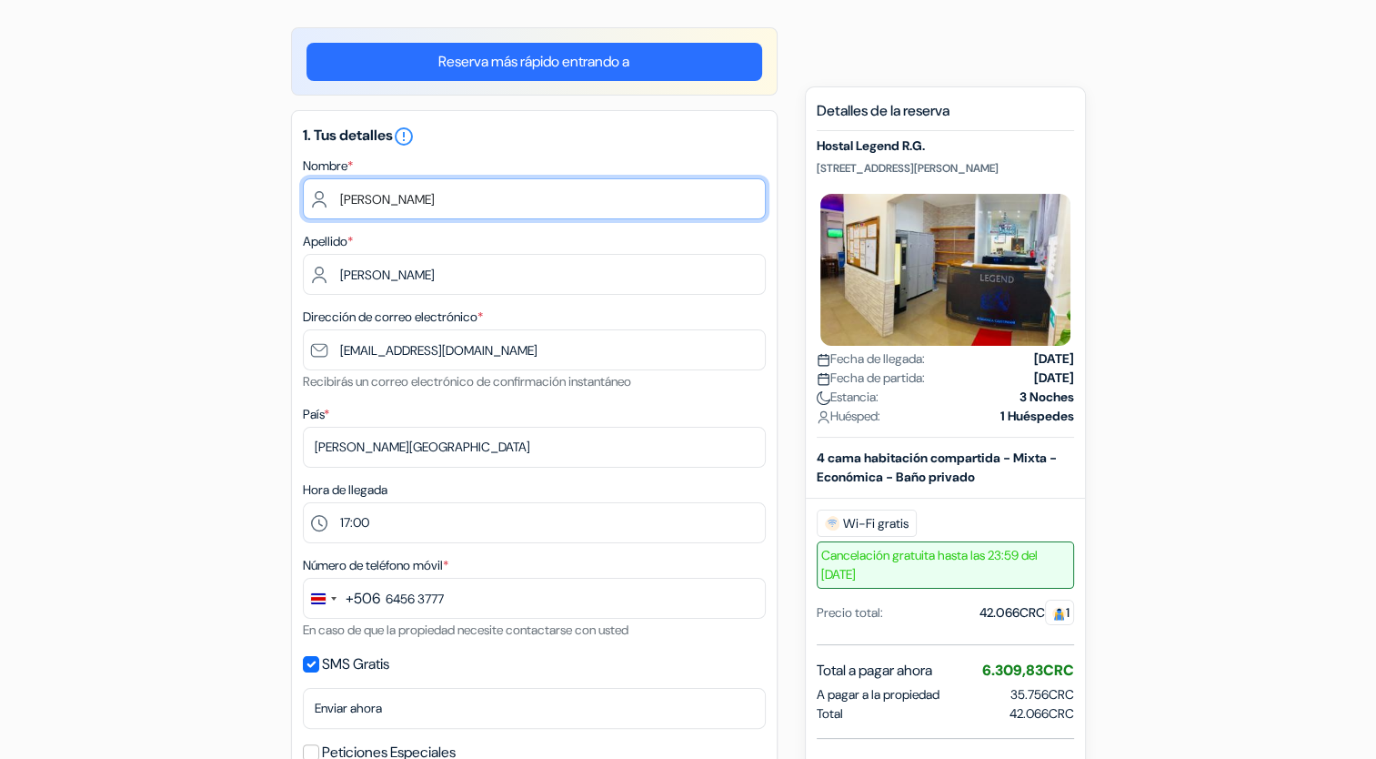
click at [542, 216] on input "ANA KARINA" at bounding box center [534, 198] width 463 height 41
type input "A"
type input "a"
type input "ANA KARINA"
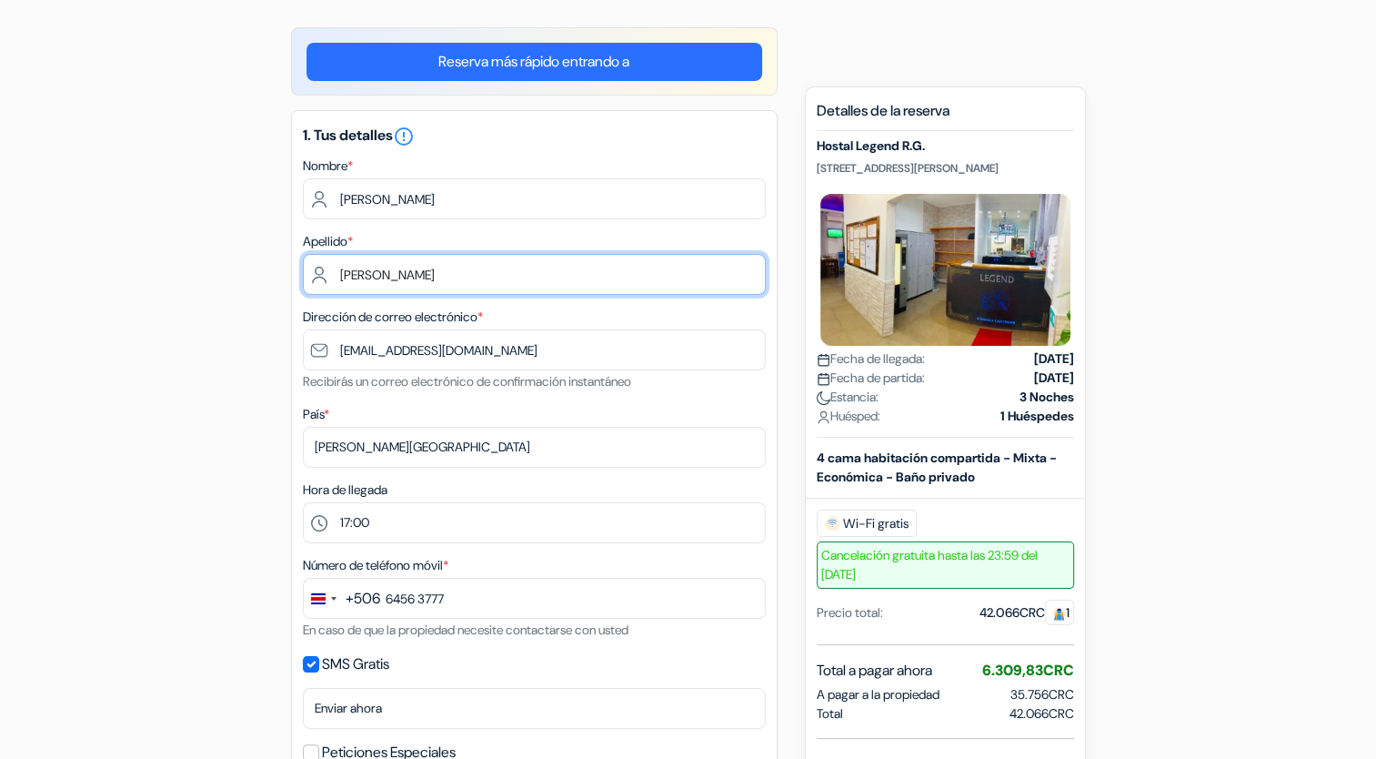
click at [708, 278] on input "CASTILLO GAITAN" at bounding box center [534, 274] width 463 height 41
type input "C"
type input "CASTILLO GAITAN"
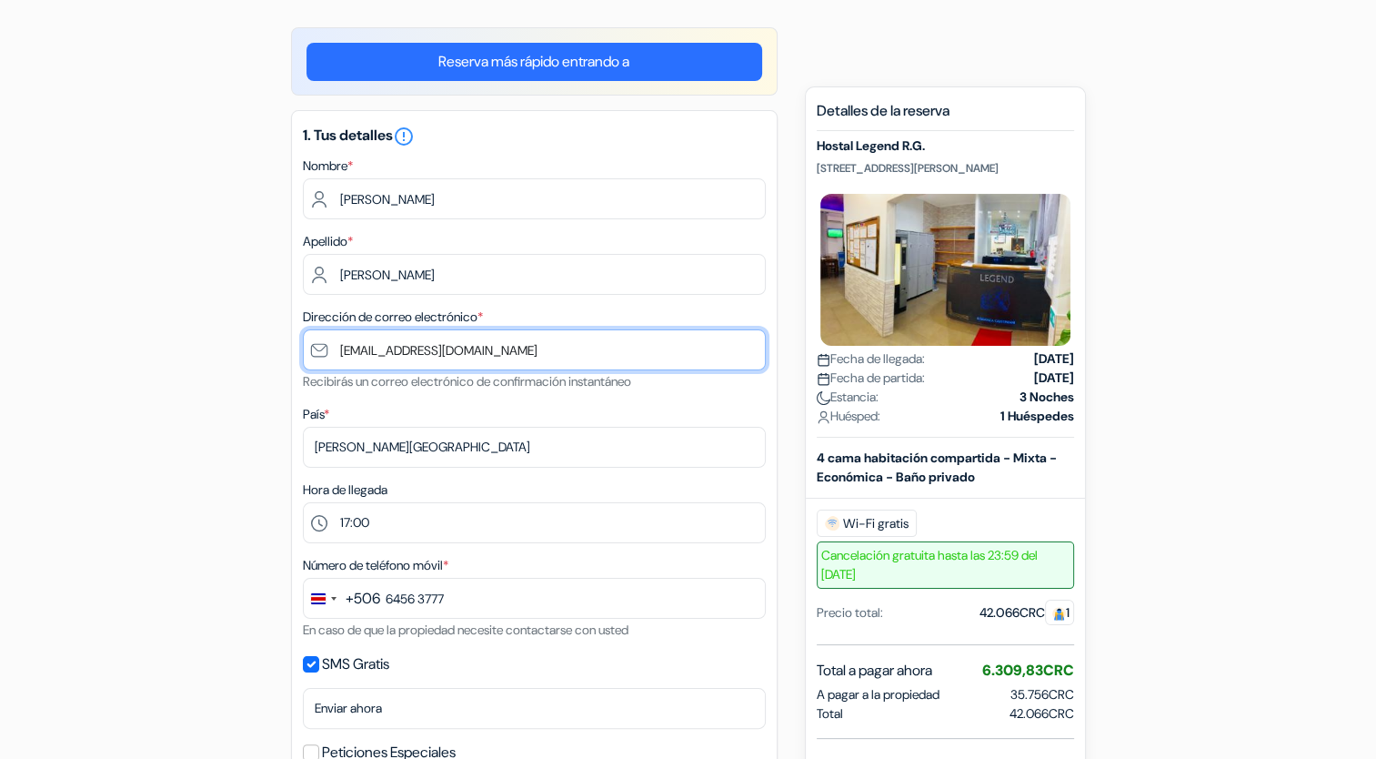
click at [713, 339] on input "akarina2012@gmail.com" at bounding box center [534, 349] width 463 height 41
drag, startPoint x: 706, startPoint y: 340, endPoint x: 337, endPoint y: 366, distance: 369.2
click at [337, 366] on input "akarina2012@gmail.com" at bounding box center [534, 349] width 463 height 41
type input "akarina2012@gmail.com"
click at [331, 363] on input "akarina2012@gmail.com" at bounding box center [534, 349] width 463 height 41
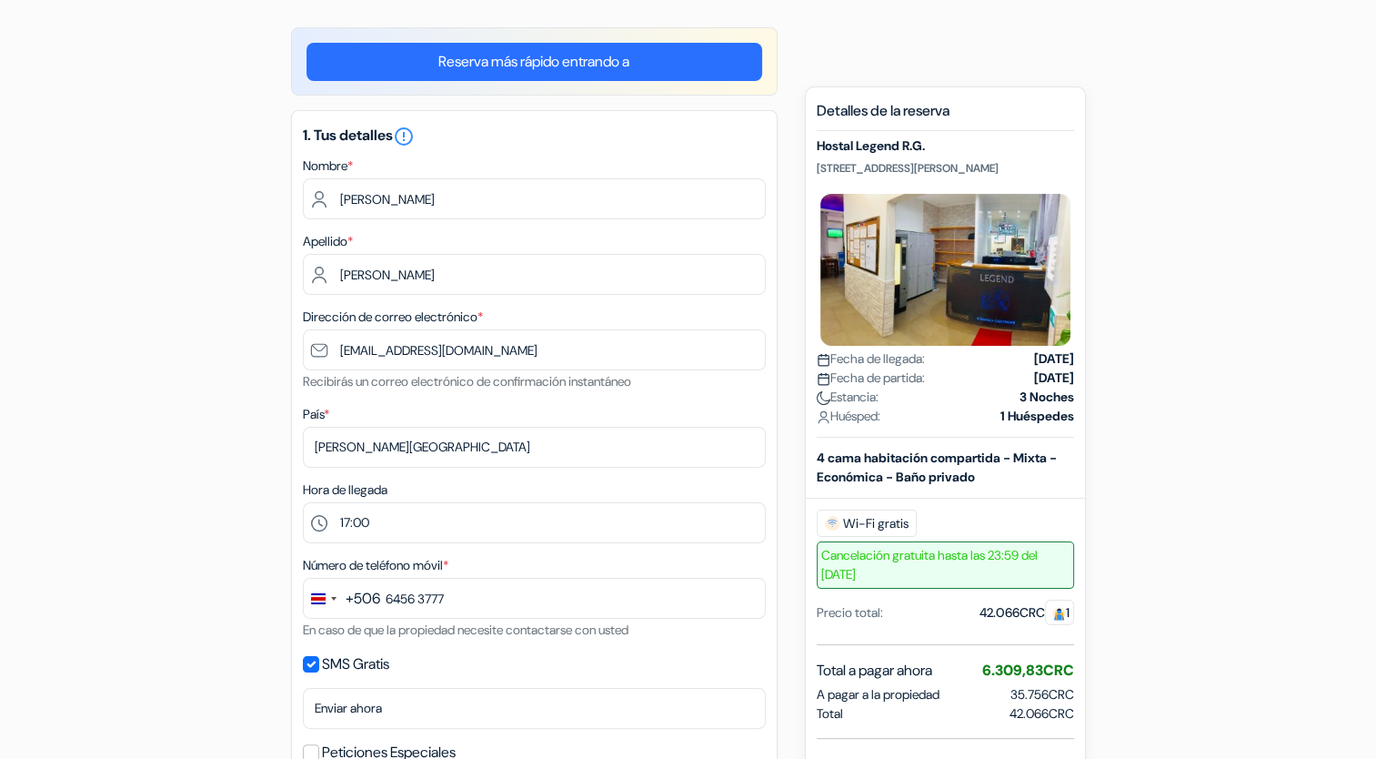
click at [460, 453] on select "Selecciona país Abjasia Afganistán Albania Alemania Andorra Angola Anguila Anti…" at bounding box center [534, 447] width 463 height 41
click at [303, 427] on select "Selecciona país Abjasia Afganistán Albania Alemania Andorra Angola Anguila Anti…" at bounding box center [534, 447] width 463 height 41
click at [390, 459] on select "Selecciona país Abjasia Afganistán Albania Alemania Andorra Angola Anguila Anti…" at bounding box center [534, 447] width 463 height 41
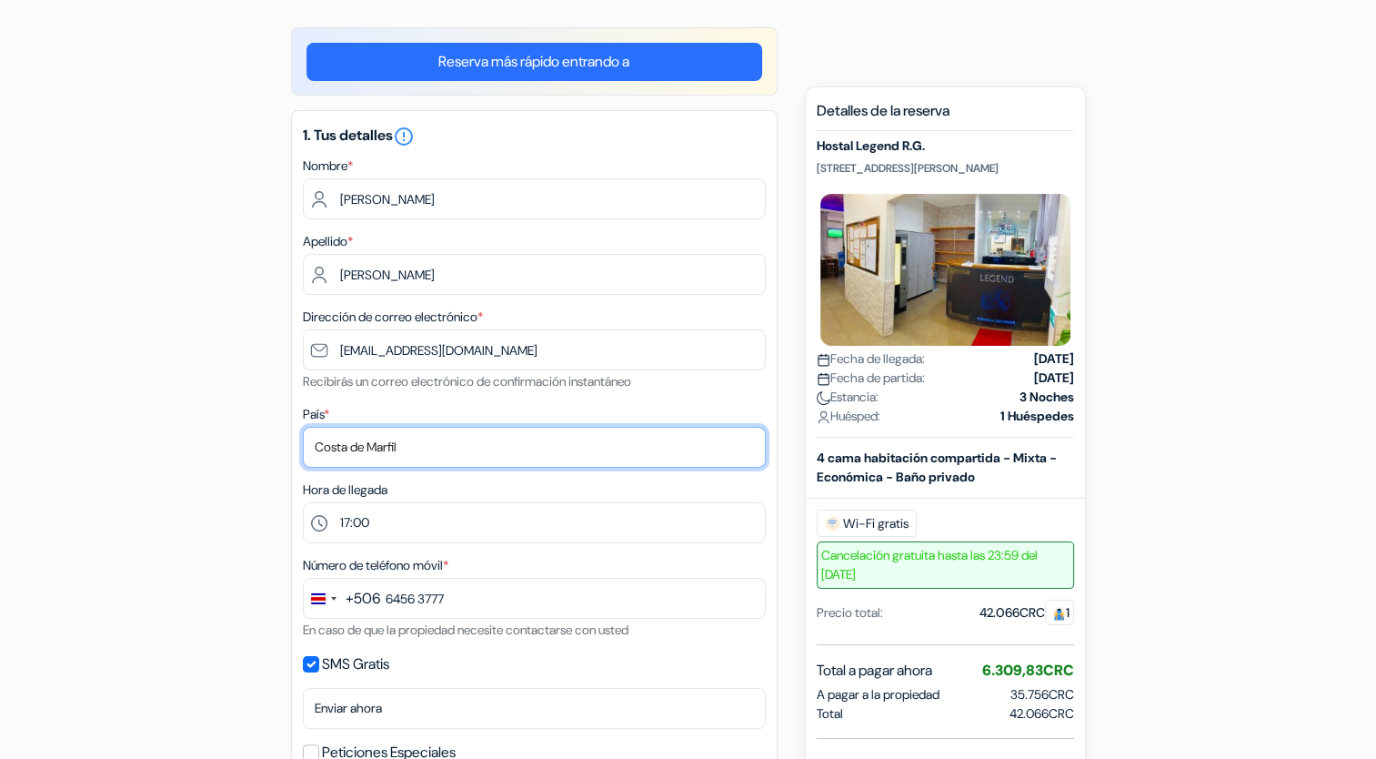
click at [303, 427] on select "Selecciona país Abjasia Afganistán Albania Alemania Andorra Angola Anguila Anti…" at bounding box center [534, 447] width 463 height 41
click at [401, 446] on select "Selecciona país Abjasia Afganistán Albania Alemania Andorra Angola Anguila Anti…" at bounding box center [534, 447] width 463 height 41
select select "52"
click at [303, 427] on select "Selecciona país Abjasia Afganistán Albania Alemania Andorra Angola Anguila Anti…" at bounding box center [534, 447] width 463 height 41
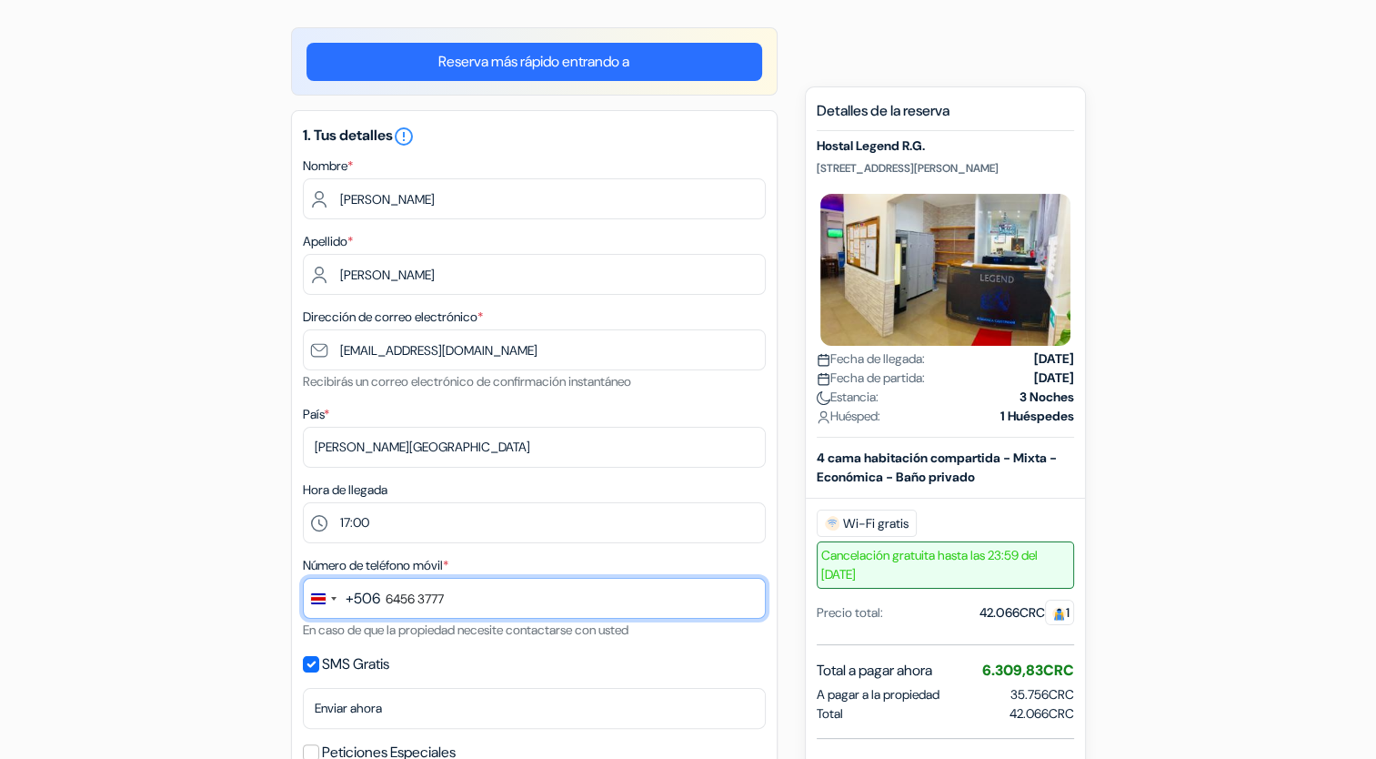
click at [451, 607] on input "6456 3777" at bounding box center [534, 598] width 463 height 41
drag, startPoint x: 451, startPoint y: 607, endPoint x: 304, endPoint y: 613, distance: 147.5
click at [304, 613] on div "+506 244 results found No results found Afghanistan +93 Åland Islands +358 Alba…" at bounding box center [534, 598] width 463 height 41
type input "6456 3777"
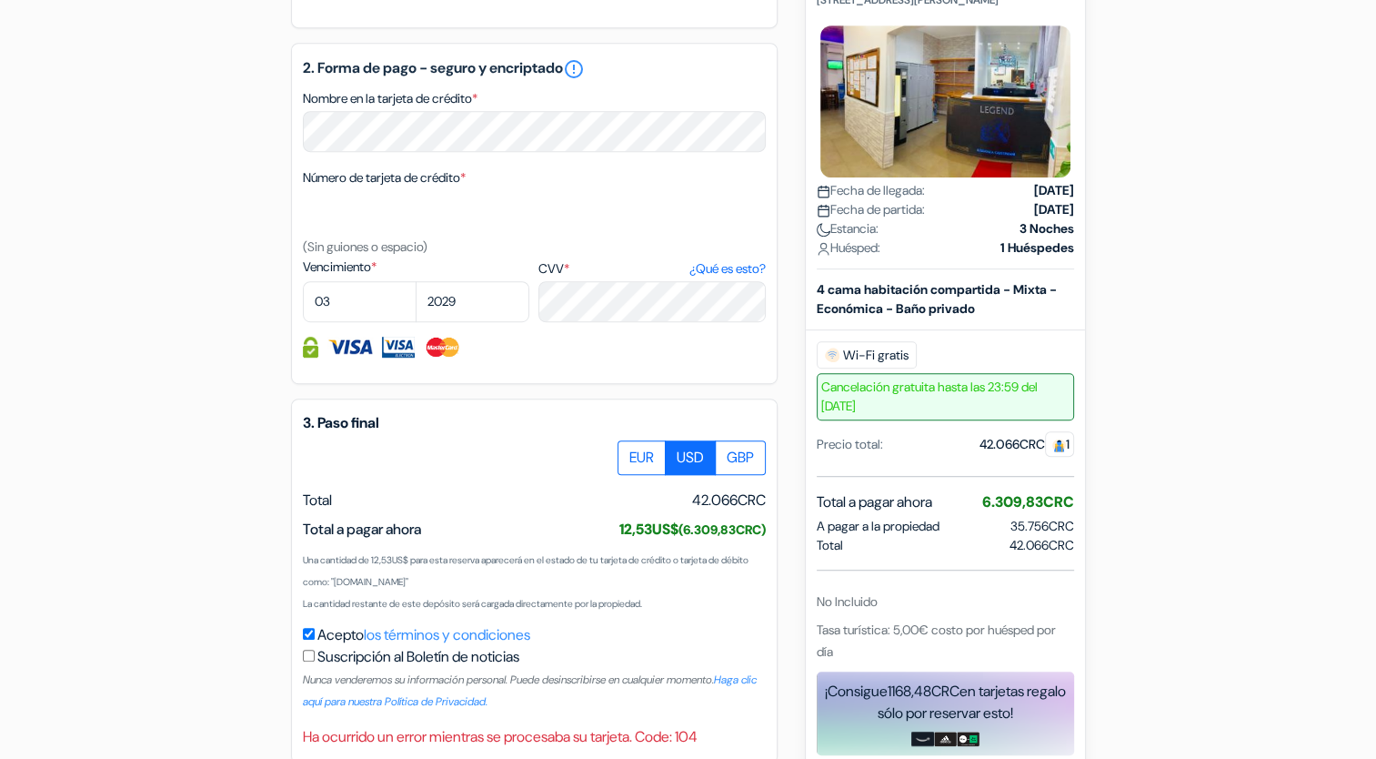
scroll to position [1010, 0]
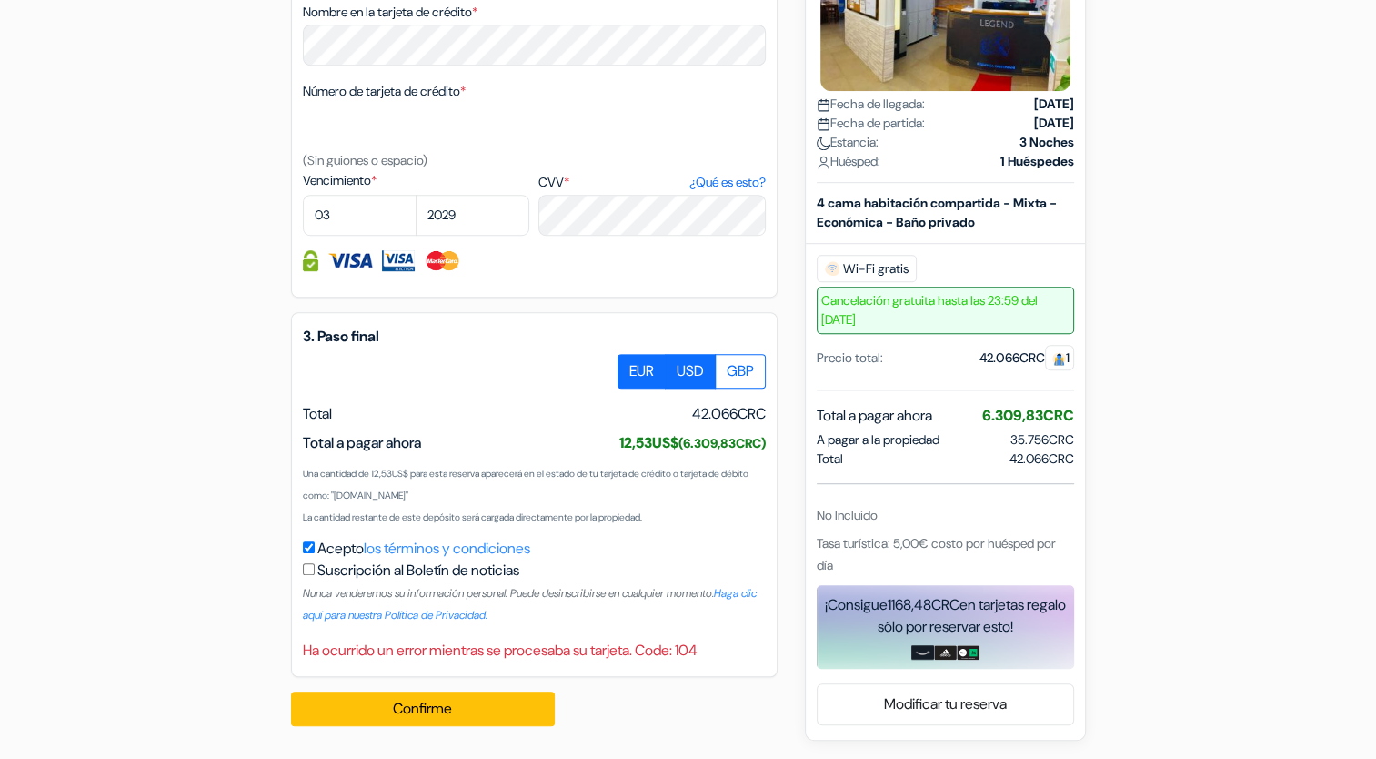
click at [622, 366] on label "EUR" at bounding box center [642, 371] width 48 height 35
click at [622, 366] on input "EUR" at bounding box center [624, 360] width 12 height 12
radio input "true"
click at [678, 367] on label "USD" at bounding box center [690, 371] width 51 height 35
click at [630, 366] on input "USD" at bounding box center [624, 360] width 12 height 12
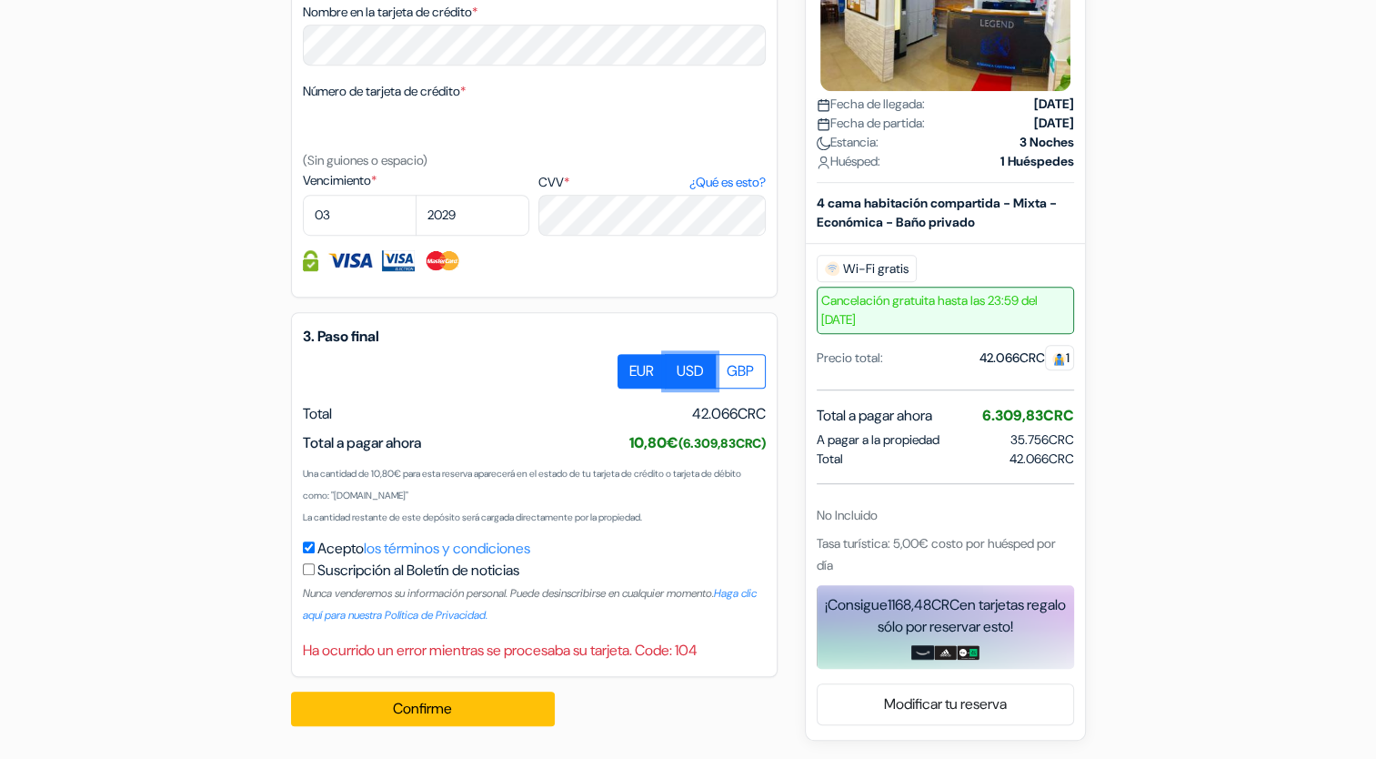
radio input "true"
click at [637, 369] on label "EUR" at bounding box center [642, 371] width 48 height 35
click at [630, 366] on input "EUR" at bounding box center [624, 360] width 12 height 12
radio input "true"
click at [689, 357] on label "USD" at bounding box center [690, 371] width 51 height 35
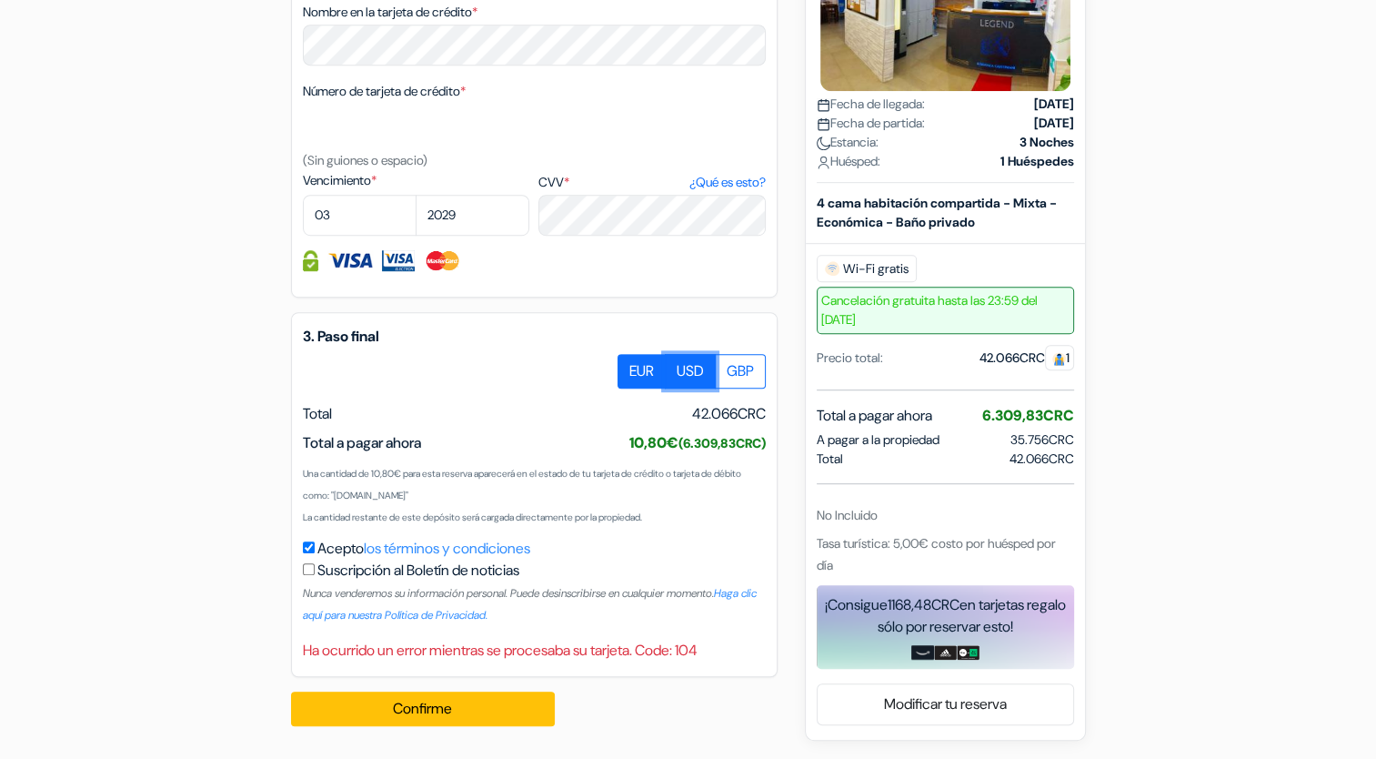
click at [630, 357] on input "USD" at bounding box center [624, 360] width 12 height 12
radio input "true"
click at [438, 708] on button "Confirme Loading..." at bounding box center [423, 708] width 264 height 35
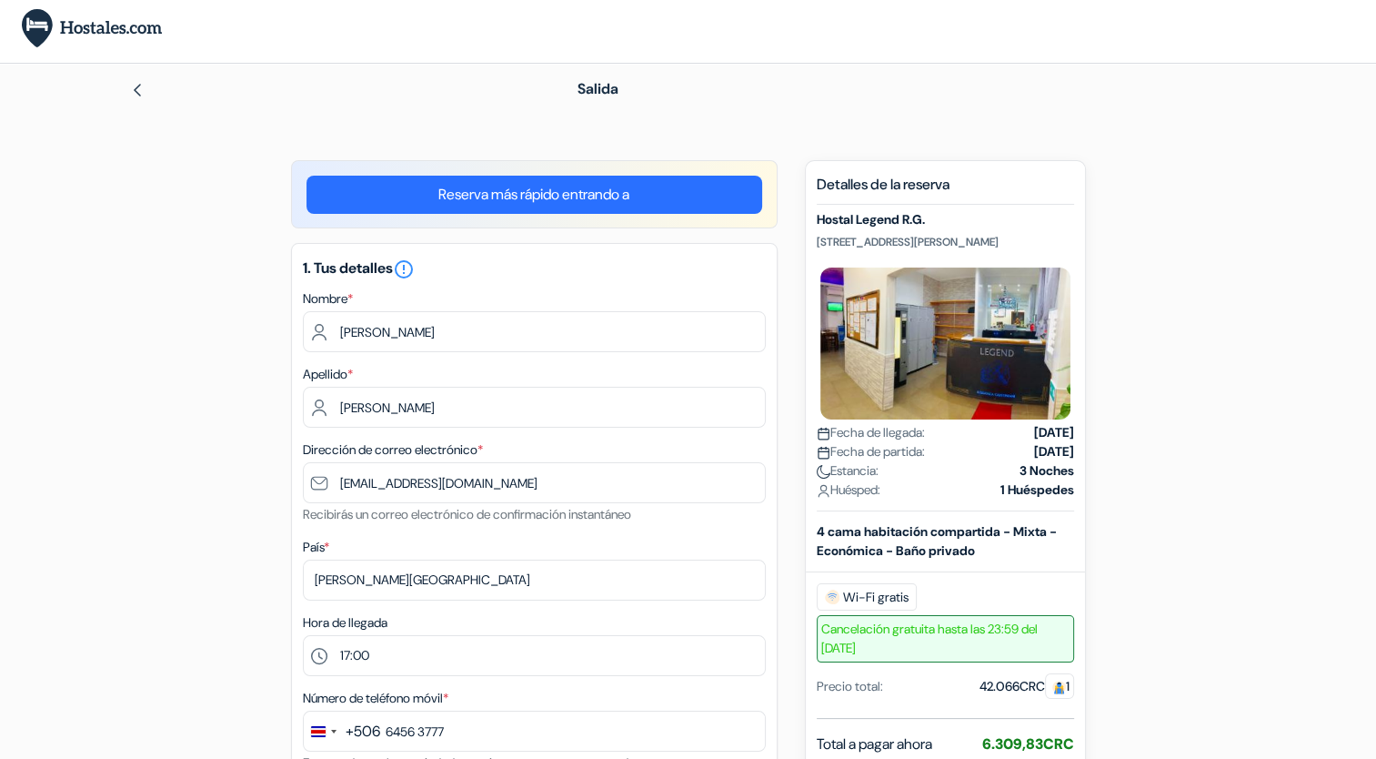
scroll to position [11, 0]
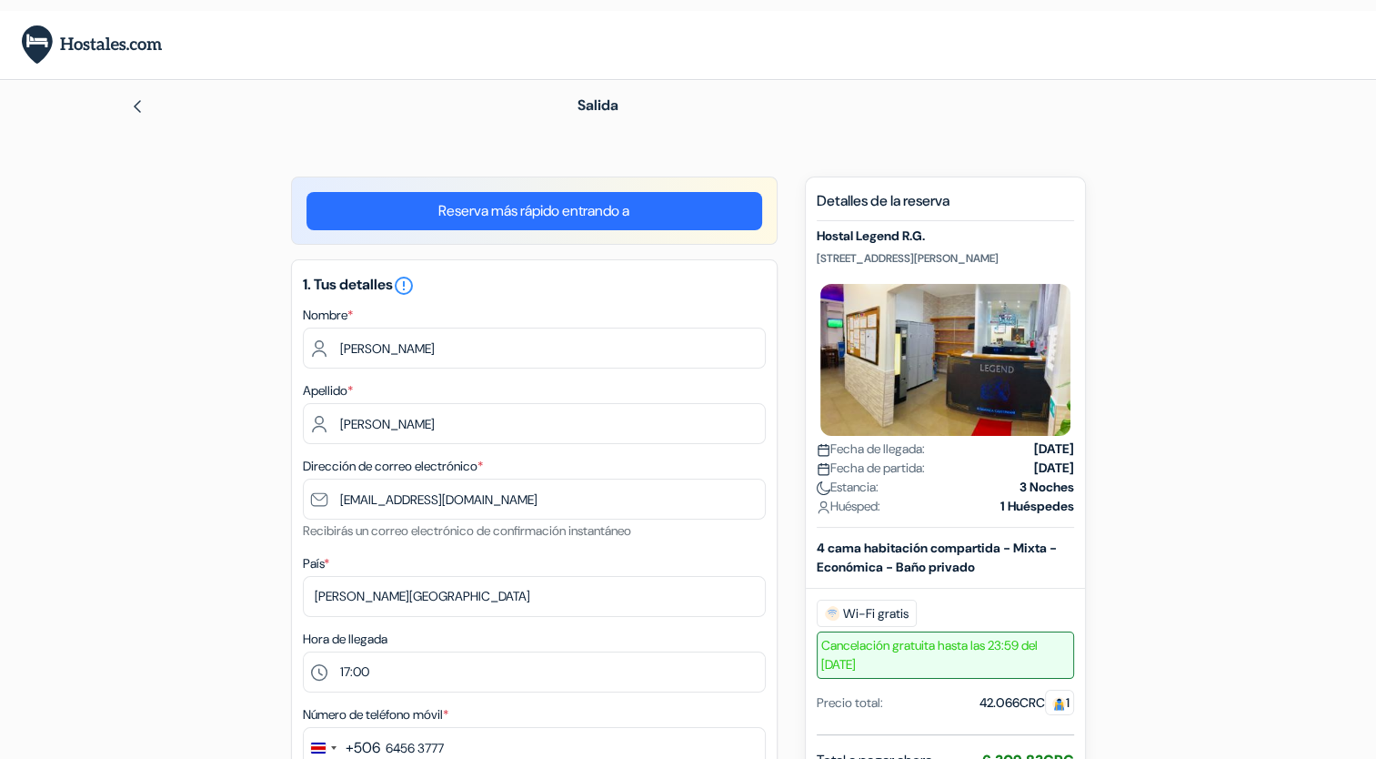
click at [659, 210] on link "Reserva más rápido entrando a" at bounding box center [534, 211] width 456 height 38
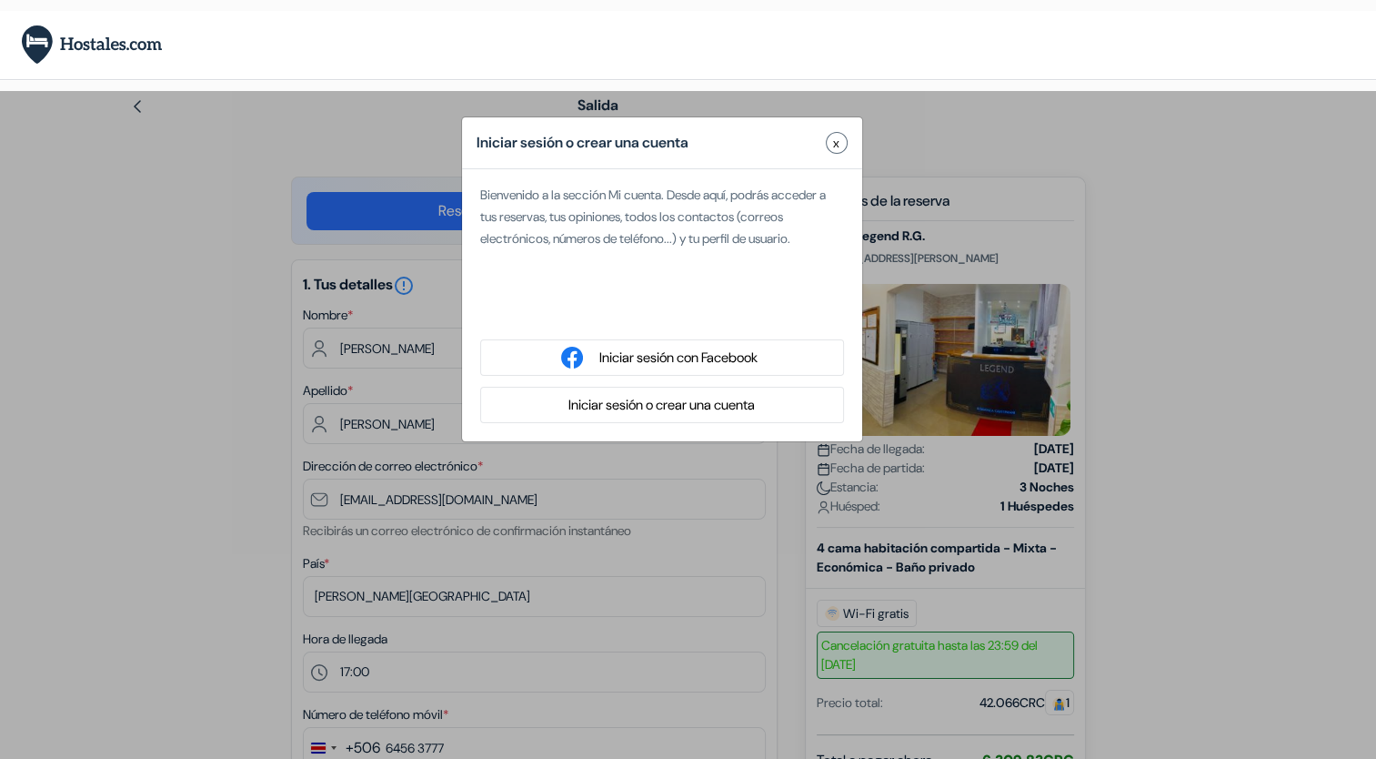
type input "Ana Karina"
type input "Castillo"
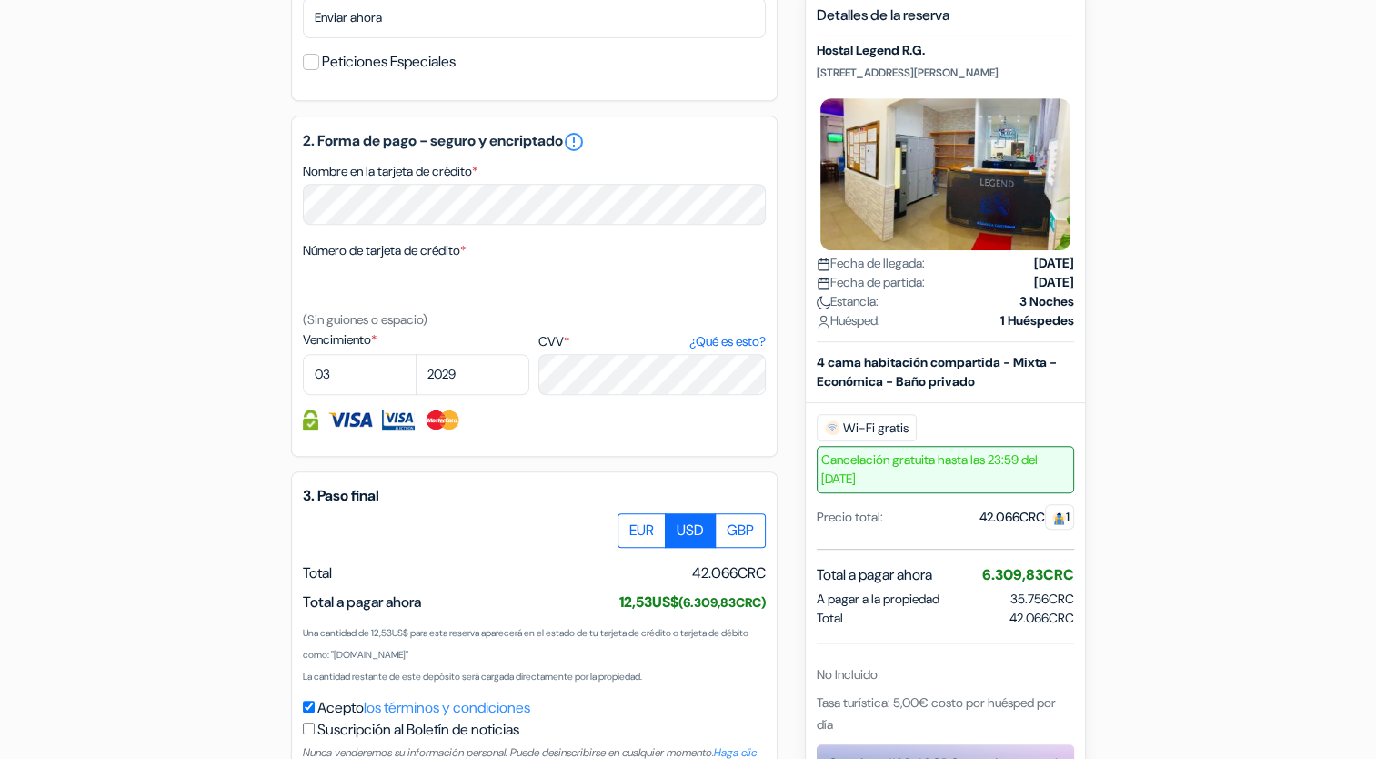
scroll to position [942, 0]
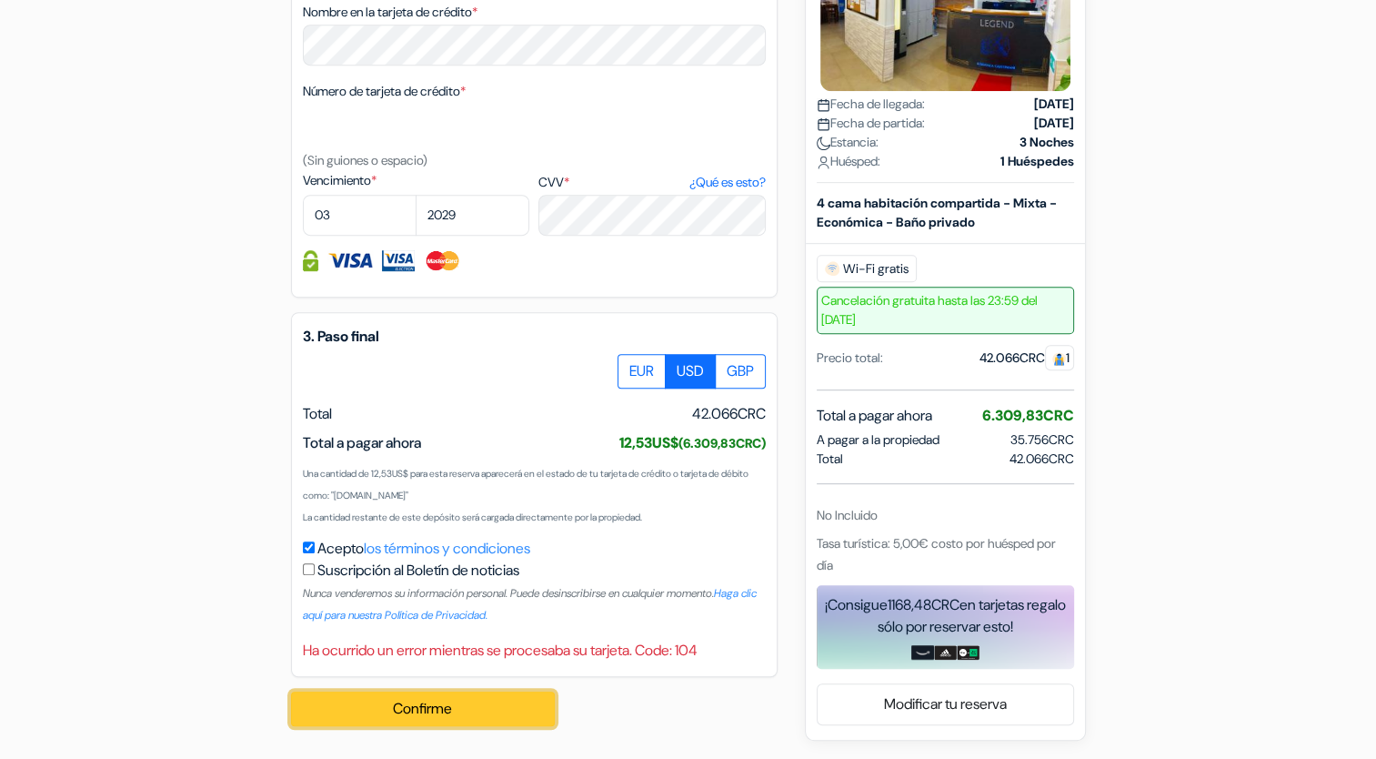
click at [514, 704] on button "Confirme Loading..." at bounding box center [423, 708] width 264 height 35
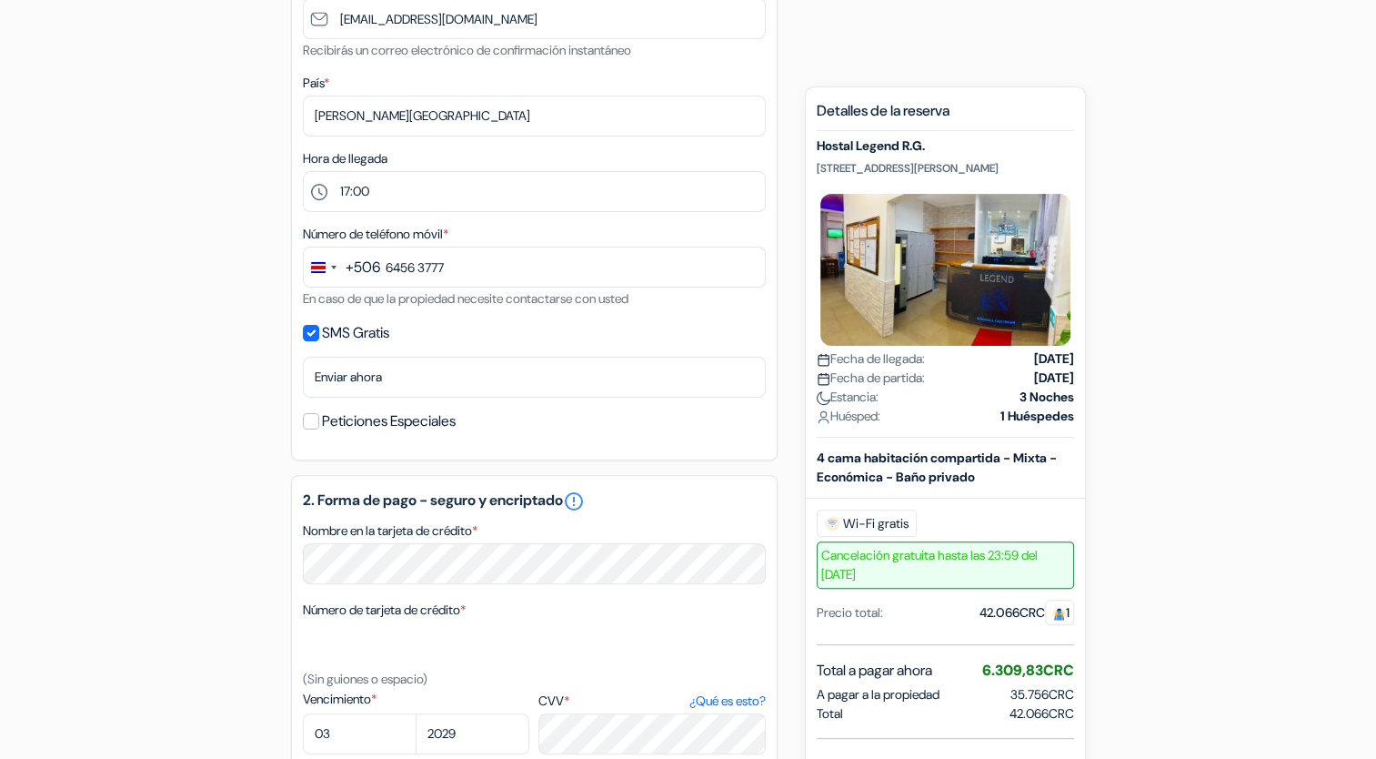
scroll to position [0, 0]
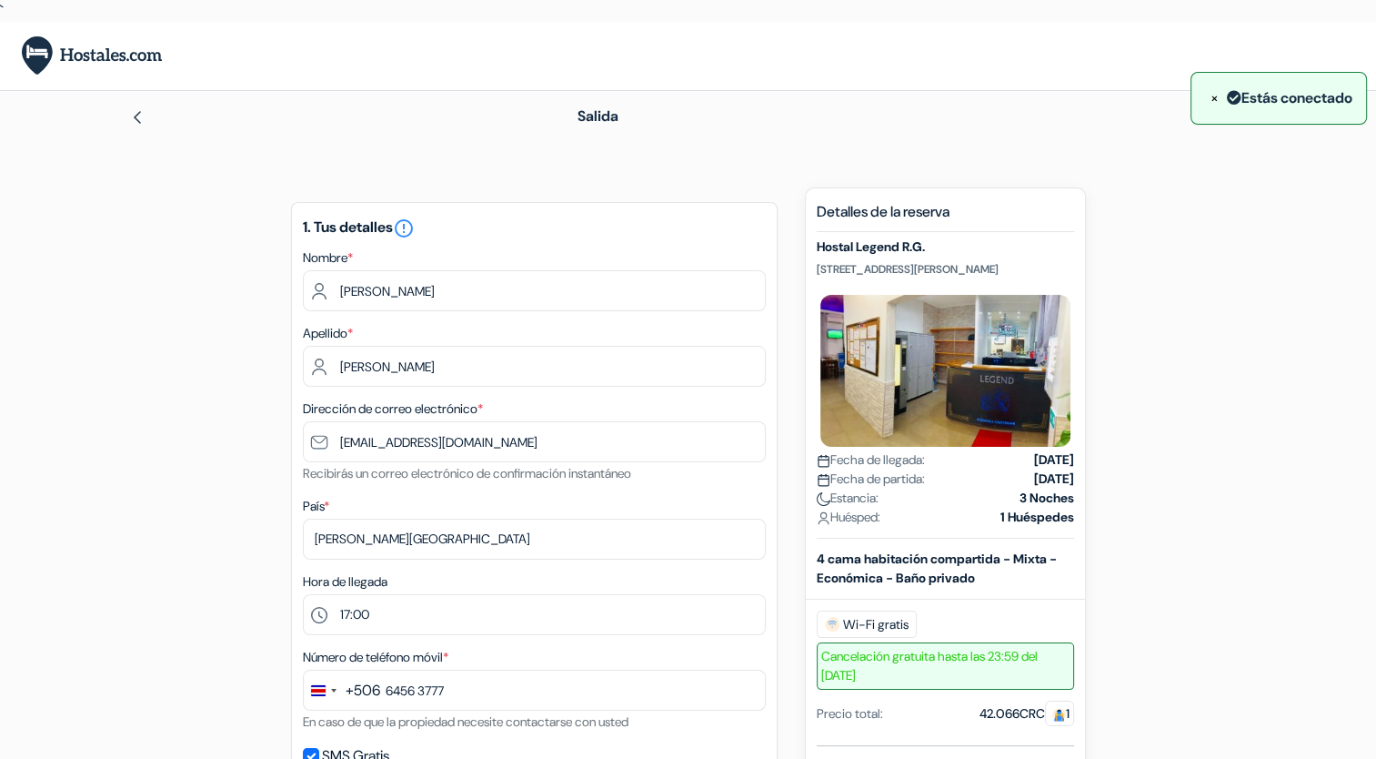
click at [1206, 95] on button "×" at bounding box center [1214, 98] width 19 height 24
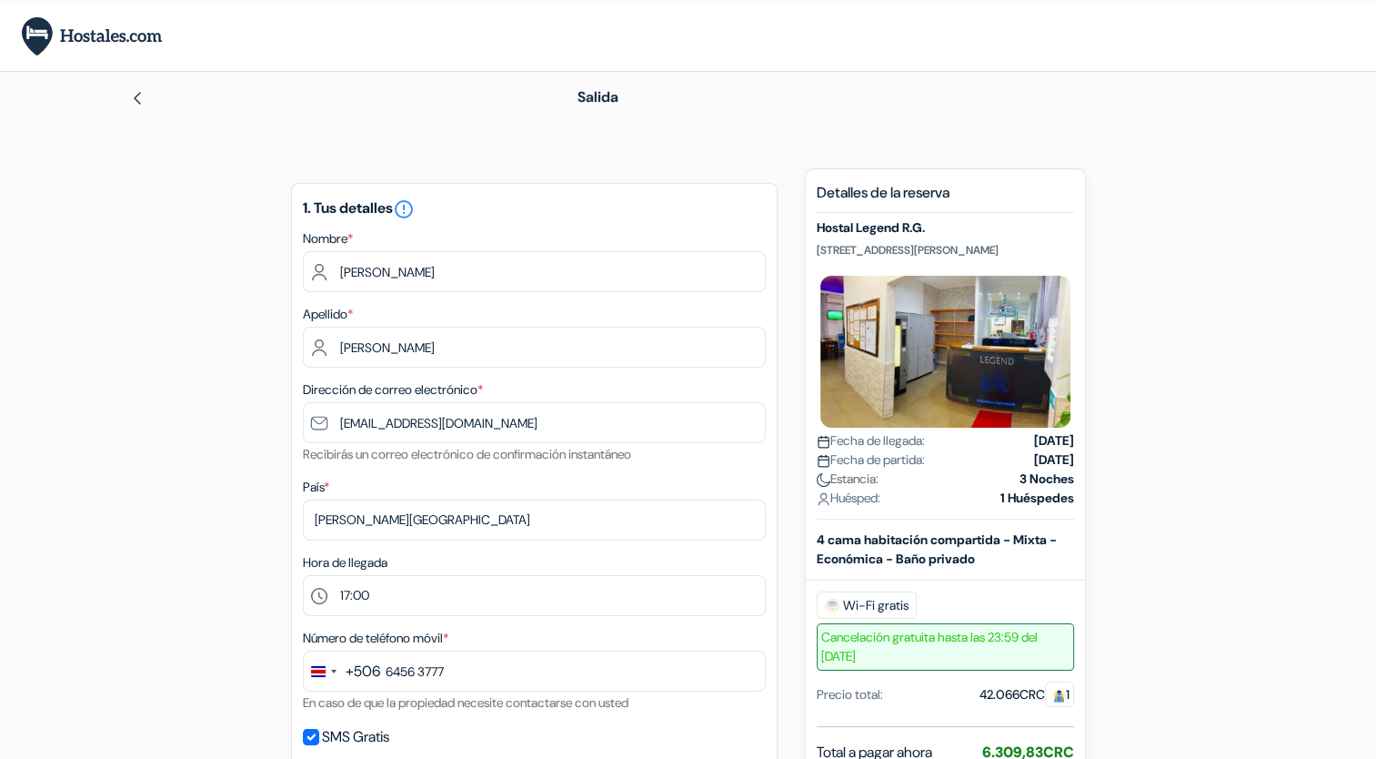
scroll to position [33, 0]
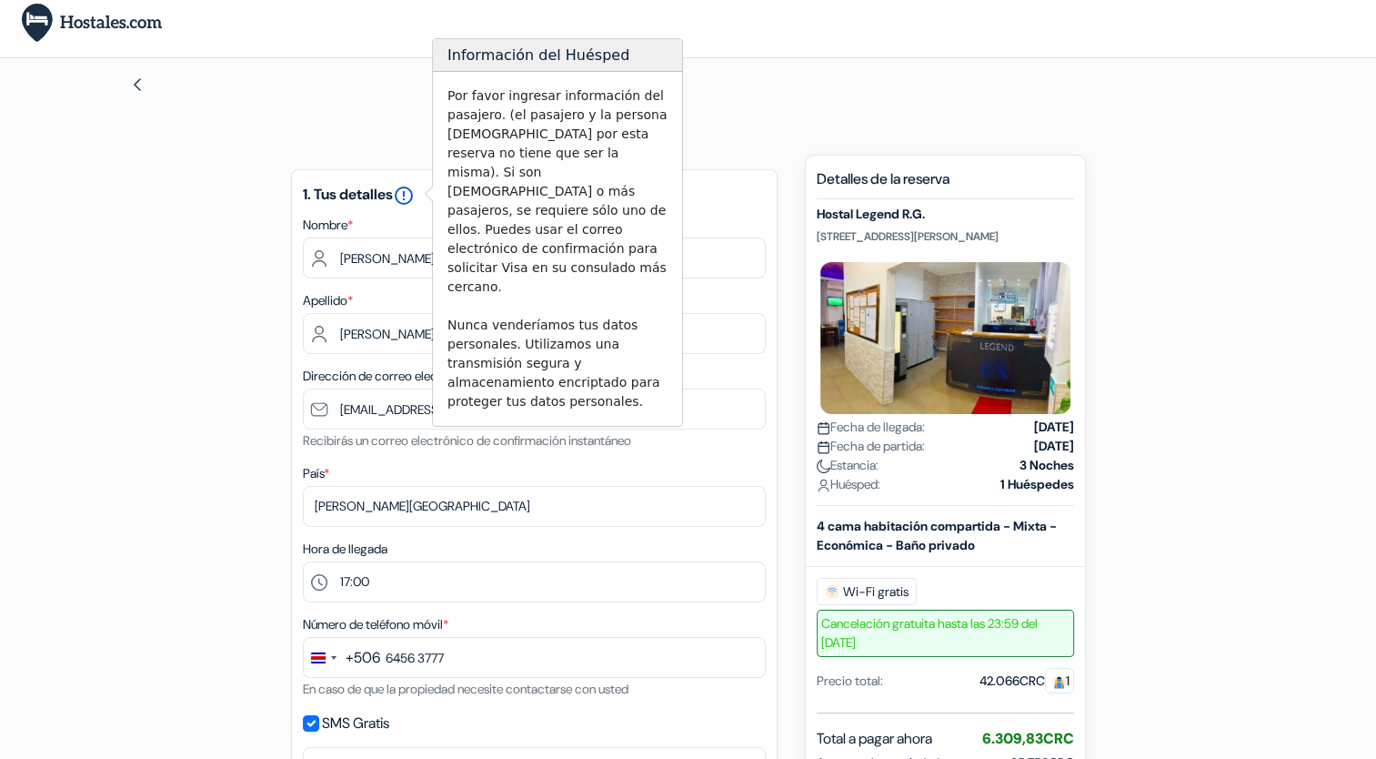
click at [412, 201] on icon "error_outline" at bounding box center [404, 196] width 22 height 22
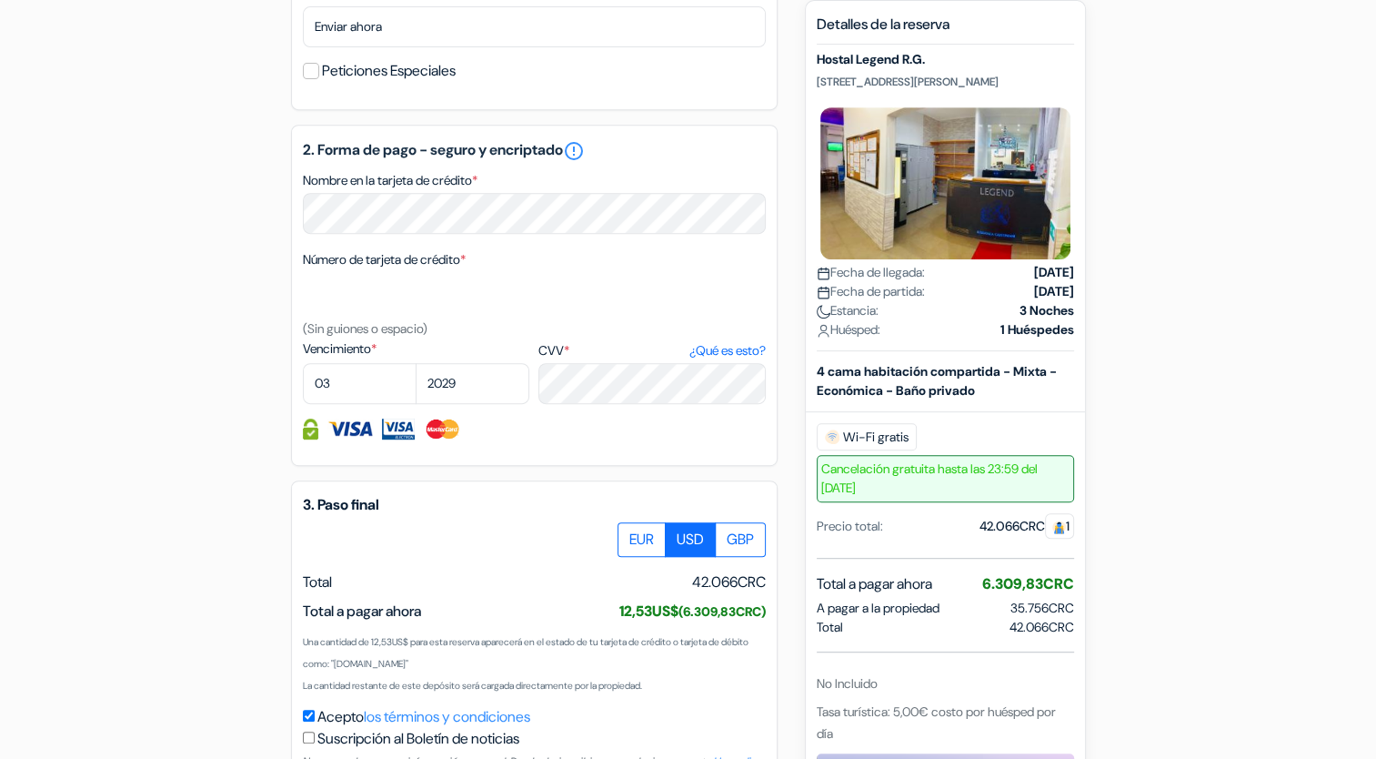
scroll to position [942, 0]
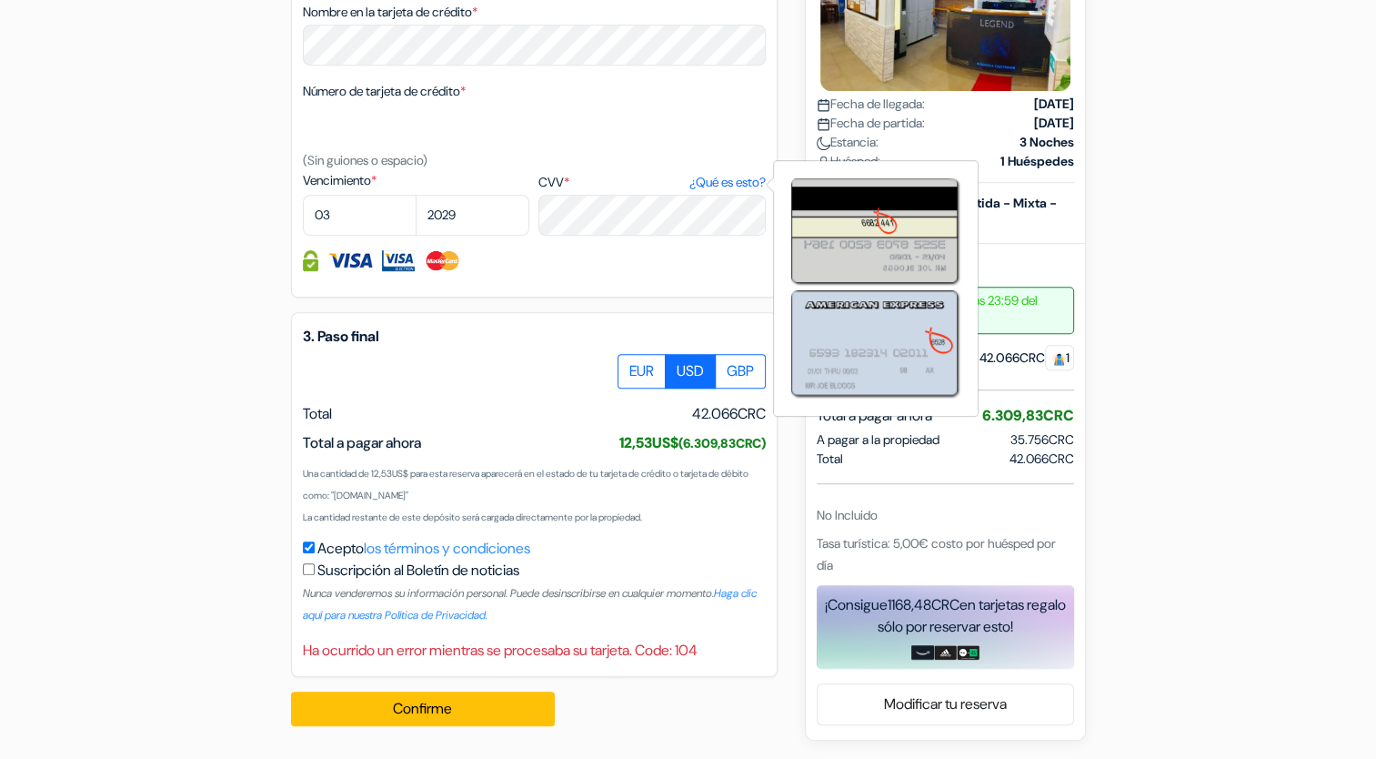
click at [742, 180] on link "¿Qué es esto?" at bounding box center [726, 182] width 76 height 19
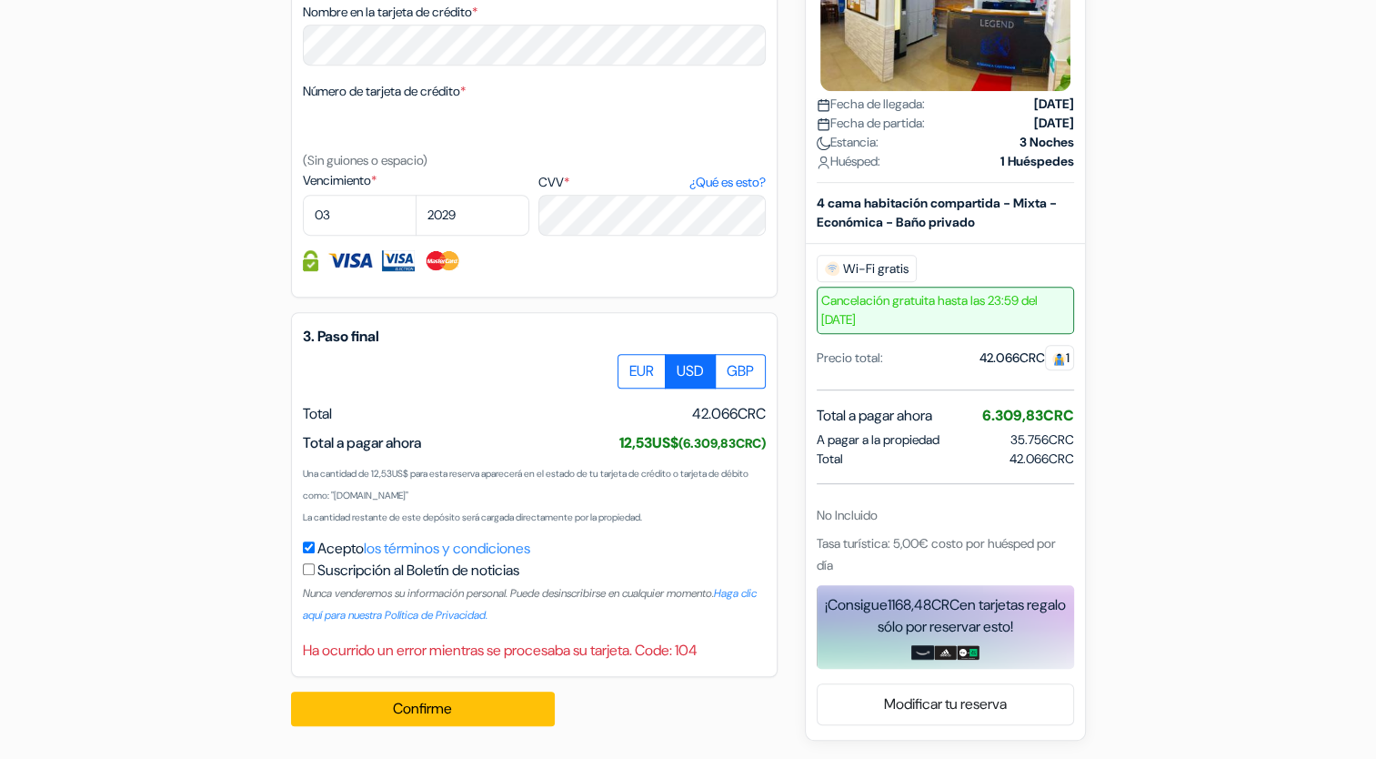
scroll to position [0, 0]
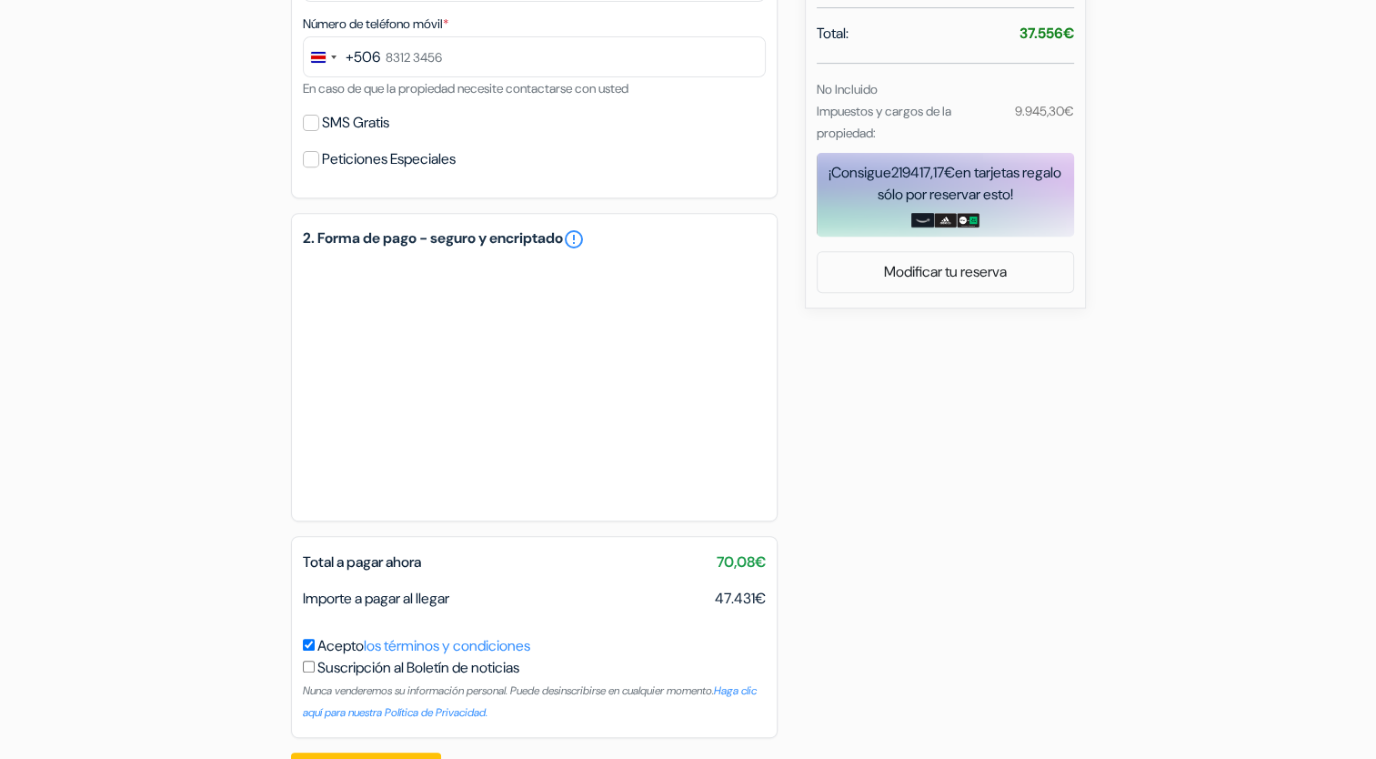
scroll to position [762, 0]
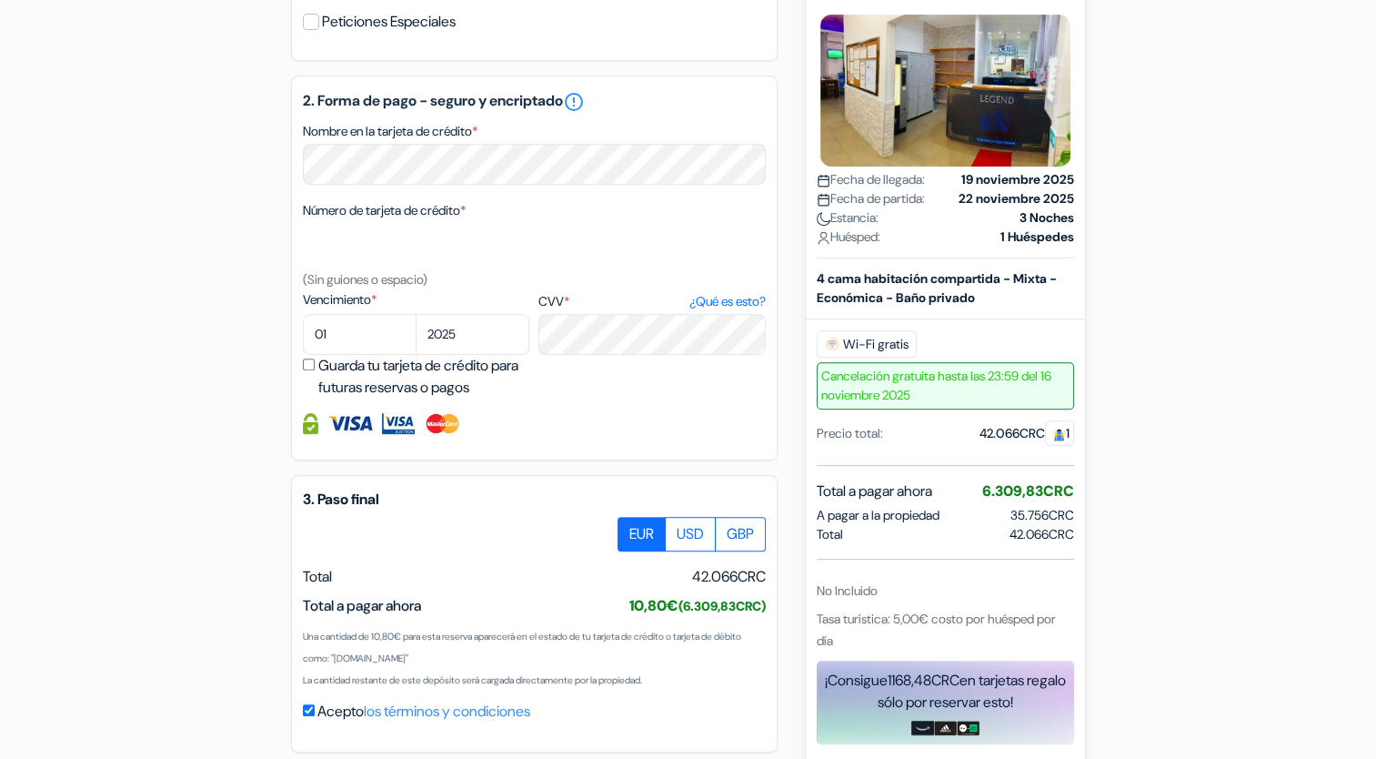
scroll to position [847, 0]
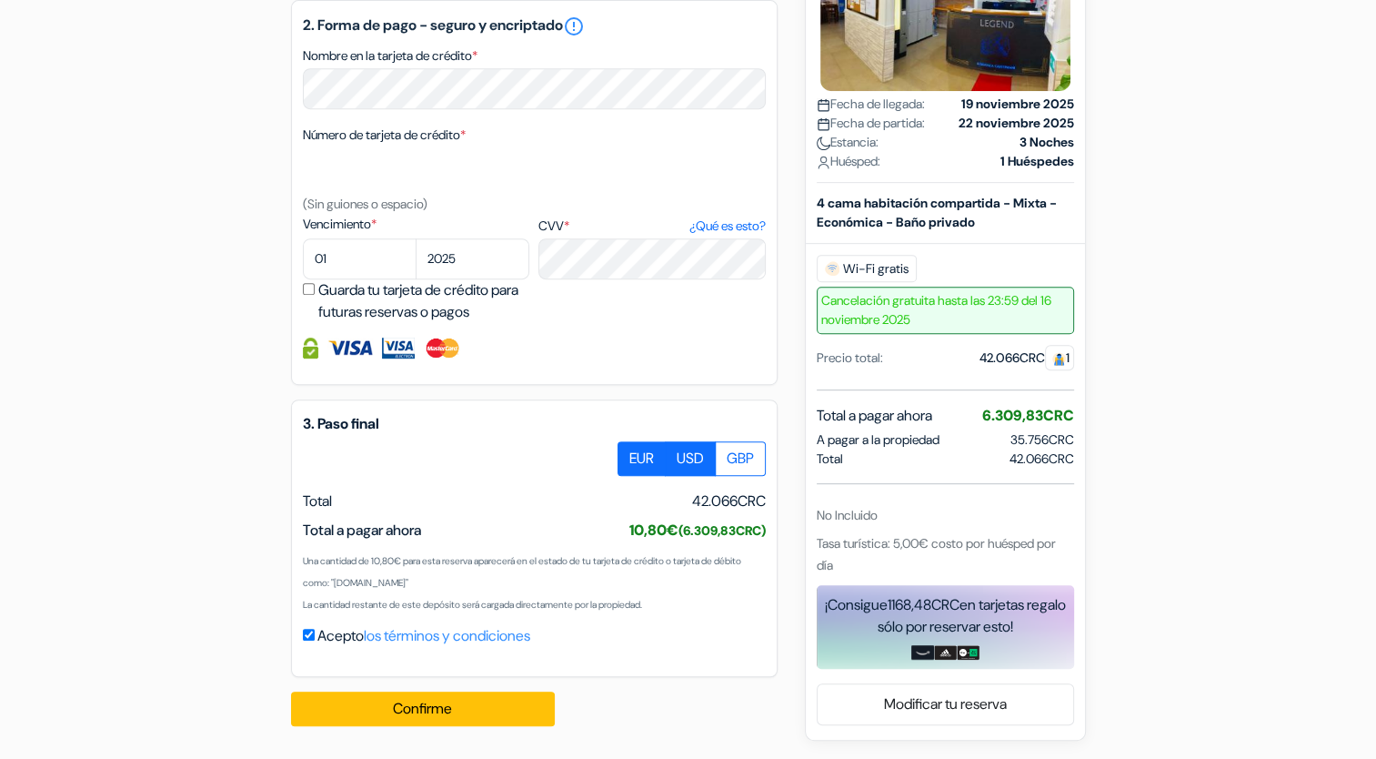
click at [689, 461] on label "USD" at bounding box center [690, 458] width 51 height 35
click at [630, 453] on input "USD" at bounding box center [624, 447] width 12 height 12
radio input "true"
click at [644, 464] on label "EUR" at bounding box center [642, 458] width 48 height 35
click at [630, 453] on input "EUR" at bounding box center [624, 447] width 12 height 12
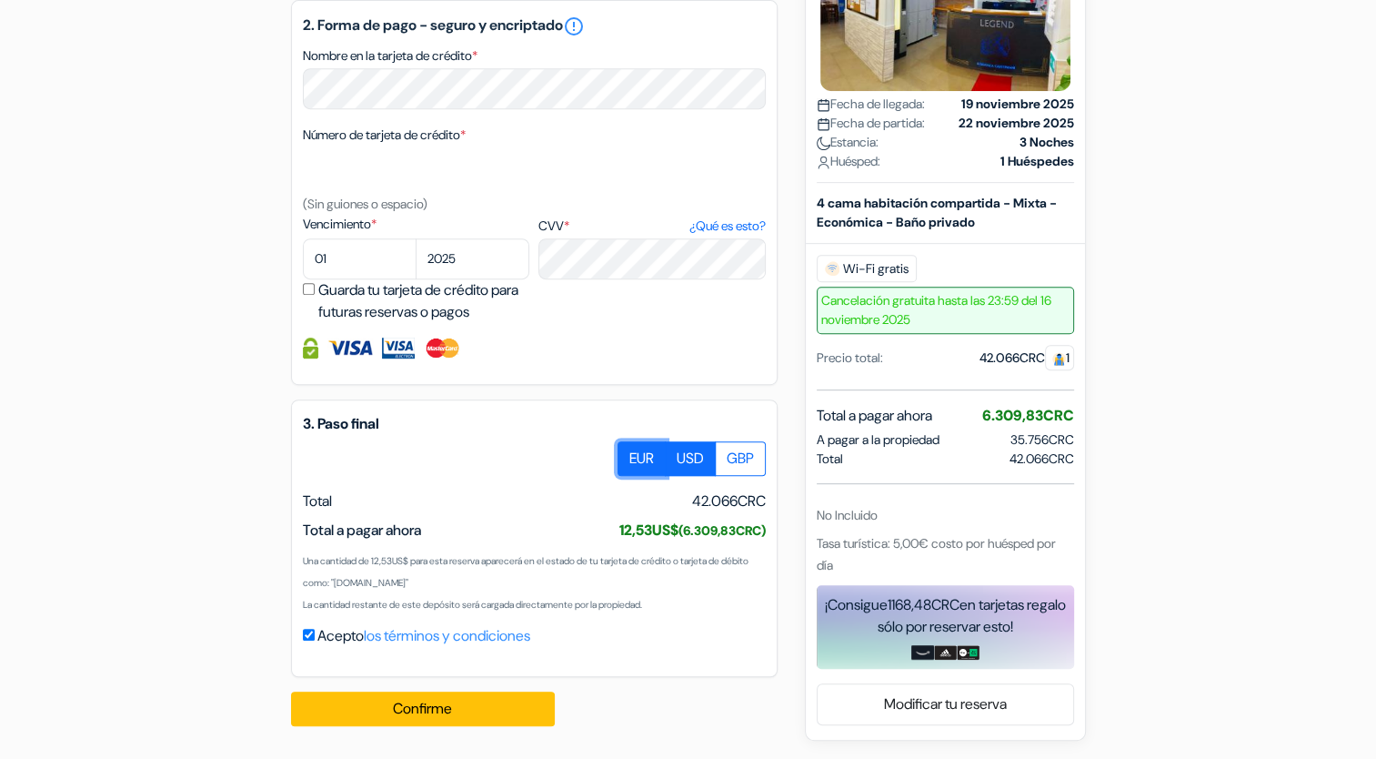
radio input "true"
drag, startPoint x: 1382, startPoint y: 475, endPoint x: 1321, endPoint y: 204, distance: 278.0
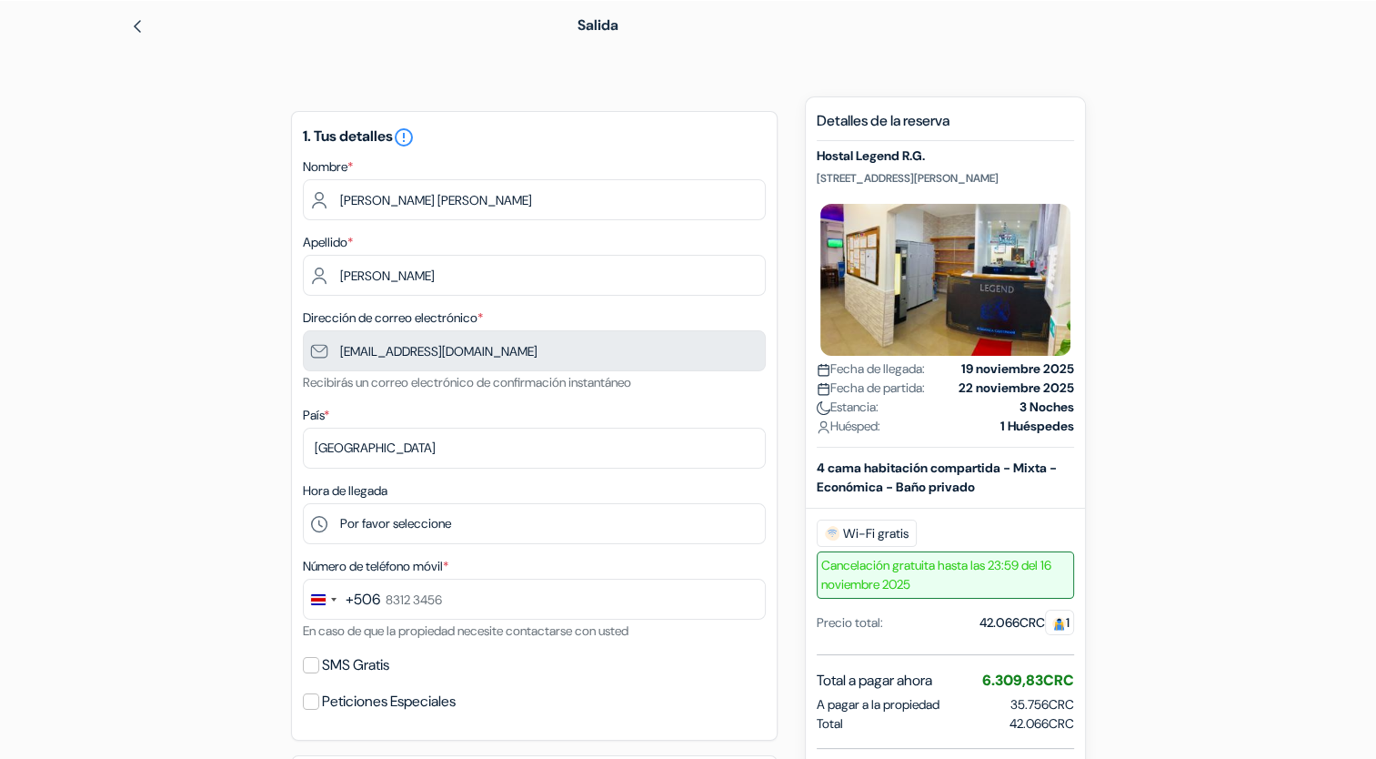
scroll to position [0, 0]
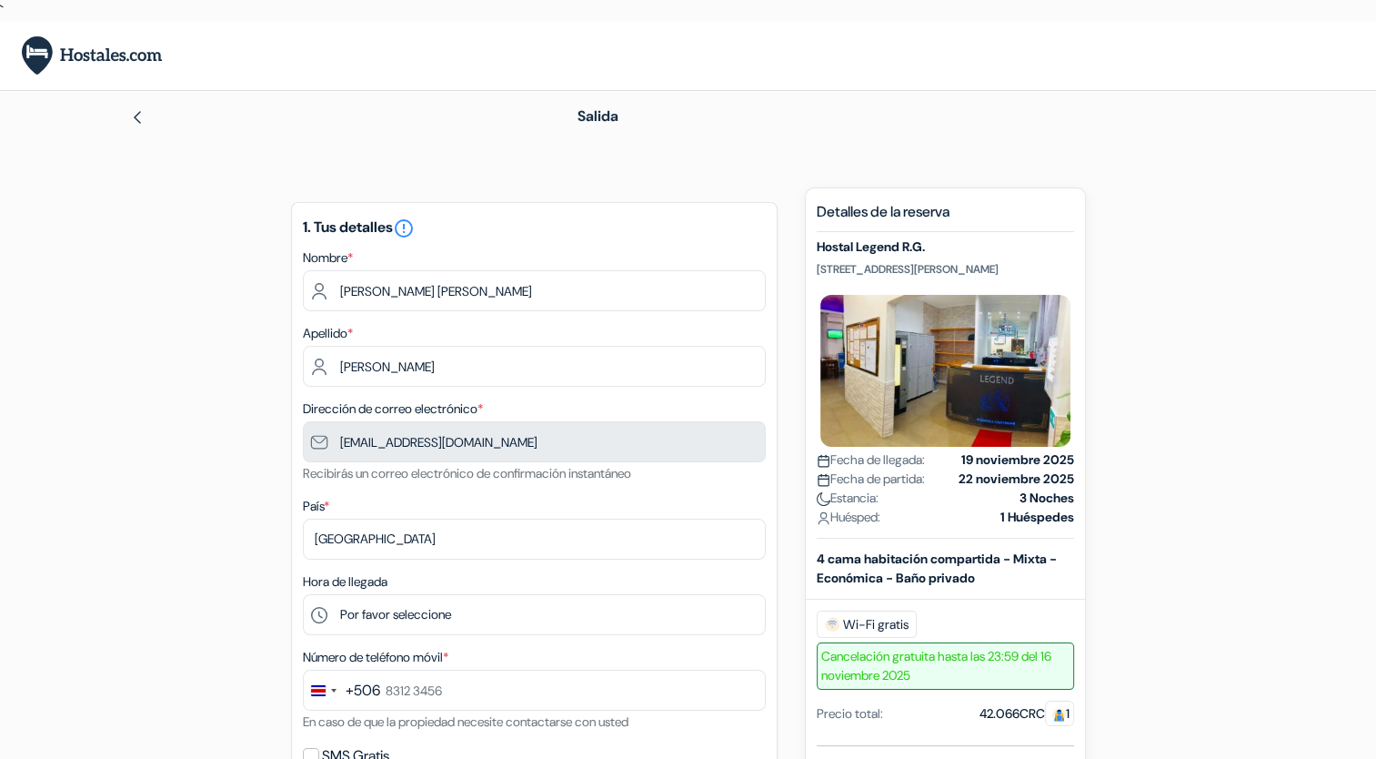
click at [133, 120] on img at bounding box center [137, 117] width 15 height 15
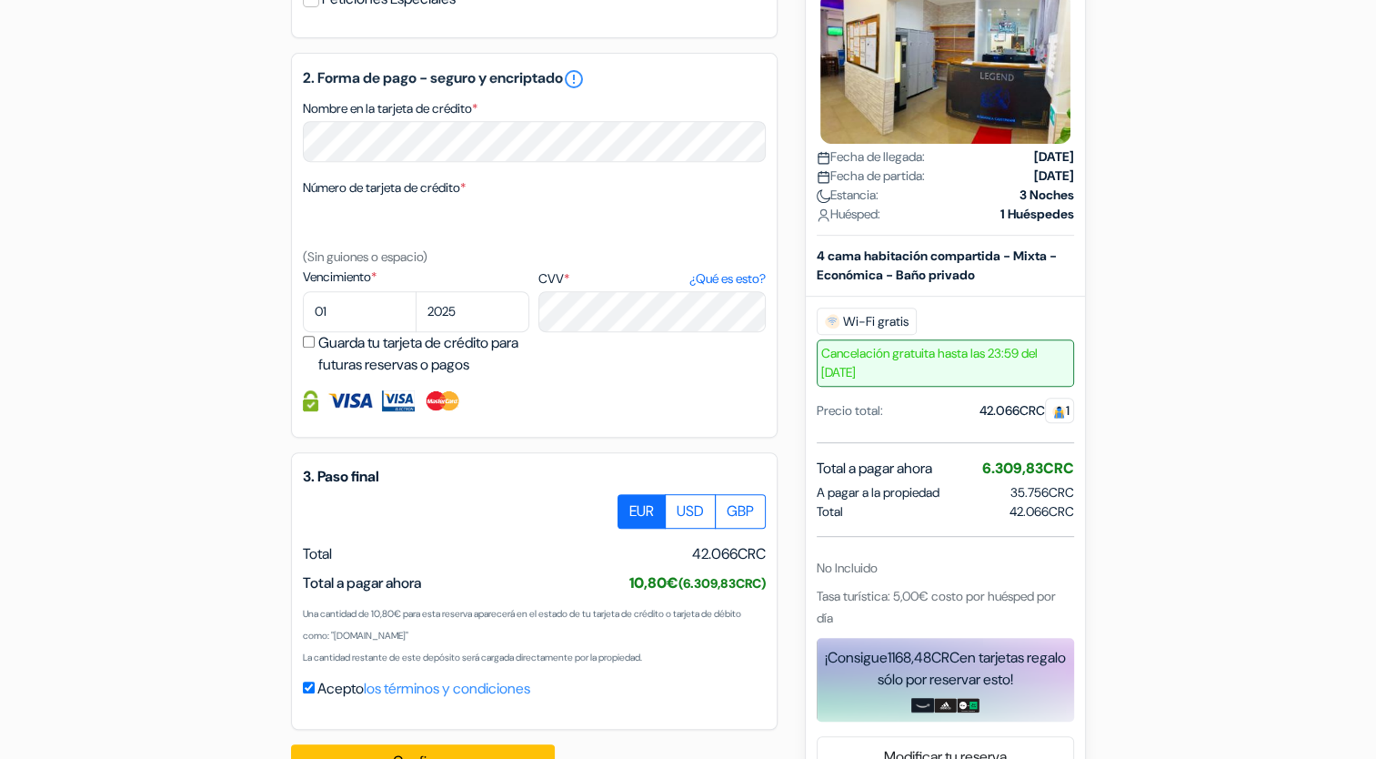
scroll to position [847, 0]
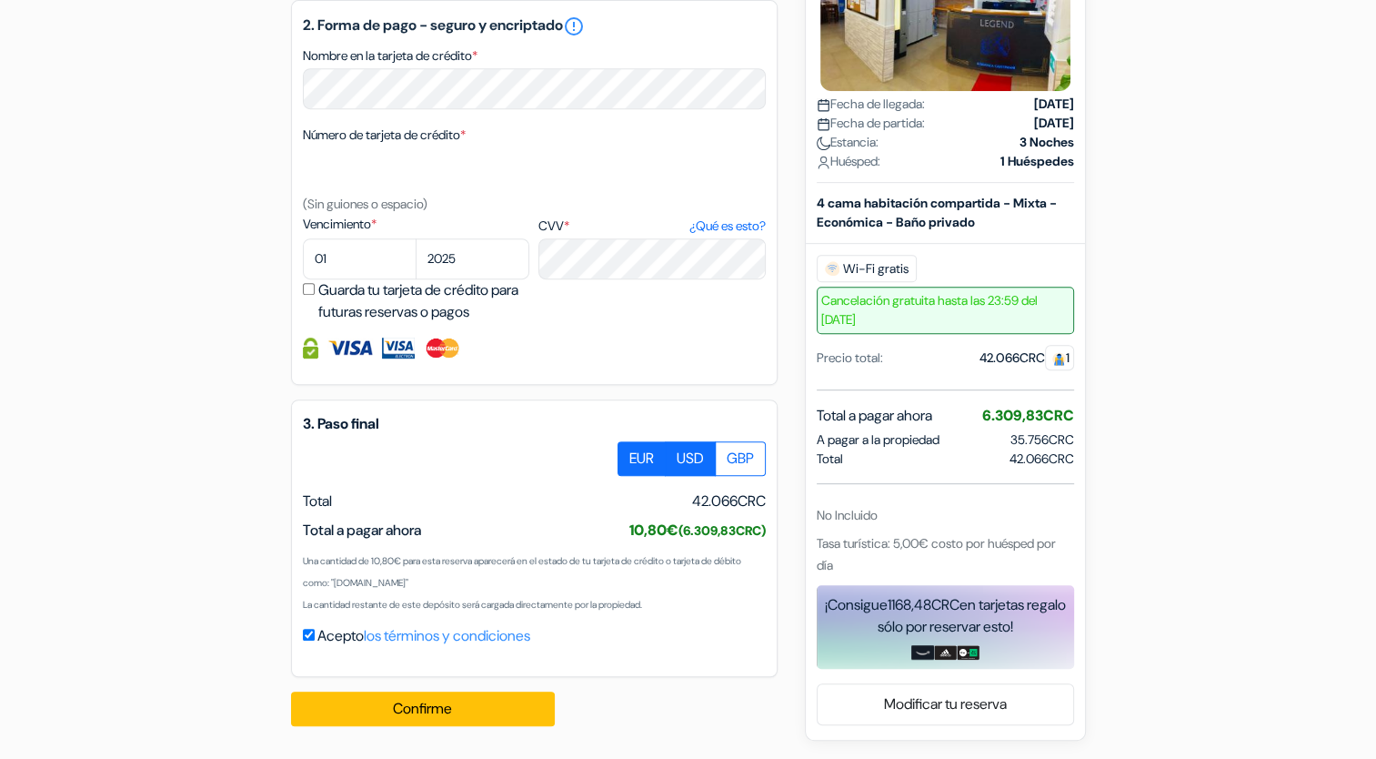
click at [687, 452] on label "USD" at bounding box center [690, 458] width 51 height 35
click at [630, 452] on input "USD" at bounding box center [624, 447] width 12 height 12
radio input "true"
click at [657, 447] on label "EUR" at bounding box center [642, 458] width 48 height 35
click at [630, 447] on input "EUR" at bounding box center [624, 447] width 12 height 12
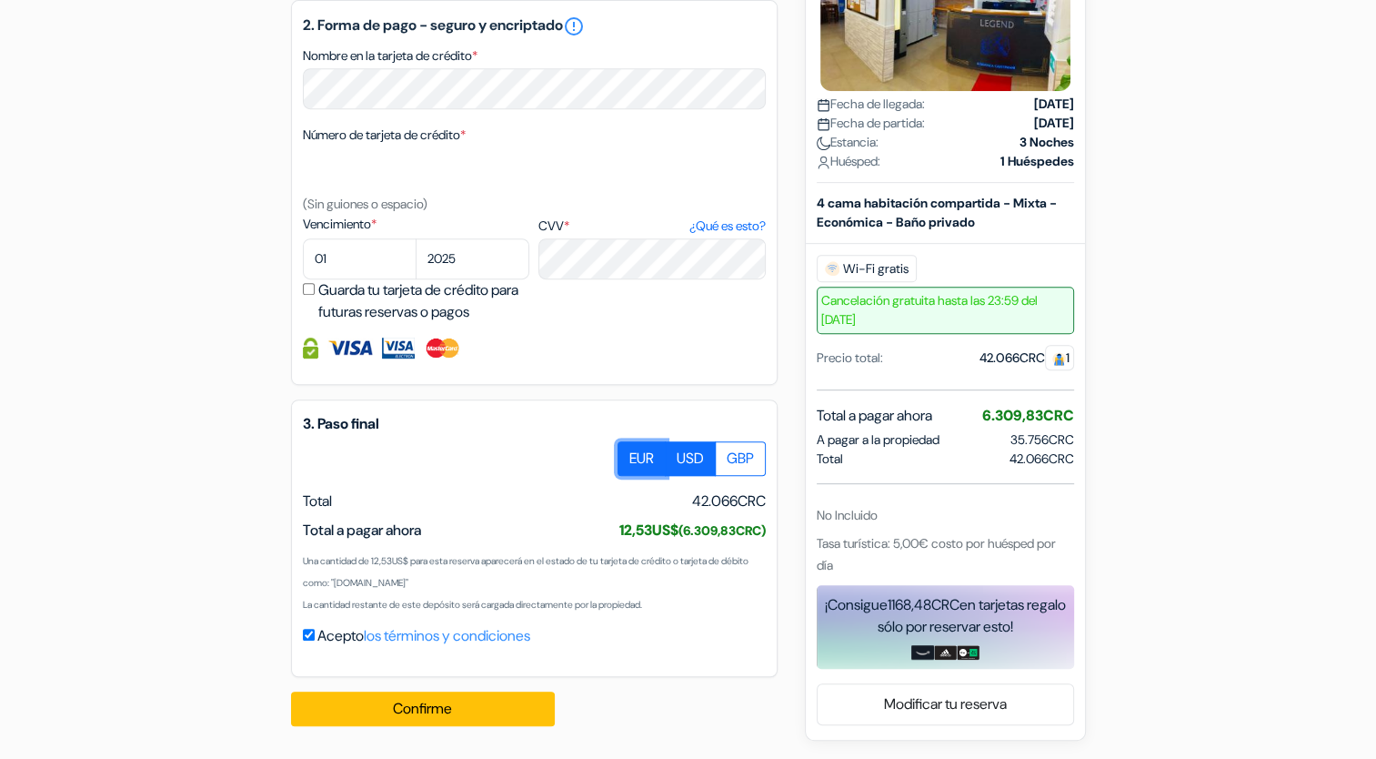
radio input "true"
click at [359, 257] on select "01 02 03 04 05 06 07 08 09 10 11 12" at bounding box center [360, 258] width 114 height 41
select select "03"
click at [303, 239] on select "01 02 03 04 05 06 07 08 09 10 11 12" at bounding box center [360, 258] width 114 height 41
click at [481, 266] on select "2025 2026 2027 2028 2029 2030 2031 2032 2033 2034 2035 2036 2037 2038 2039 2040…" at bounding box center [473, 258] width 114 height 41
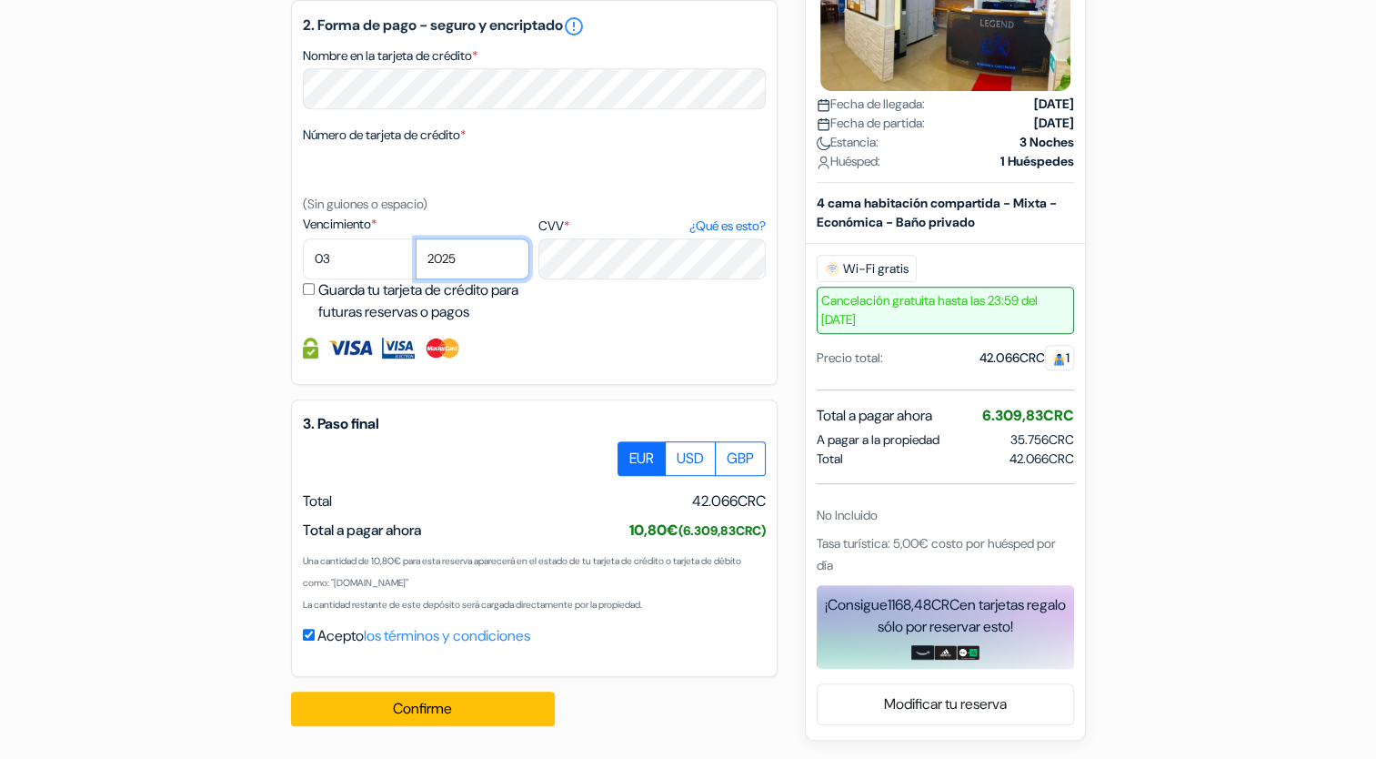
select select "2029"
click at [416, 239] on select "2025 2026 2027 2028 2029 2030 2031 2032 2033 2034 2035 2036 2037 2038 2039 2040…" at bounding box center [473, 258] width 114 height 41
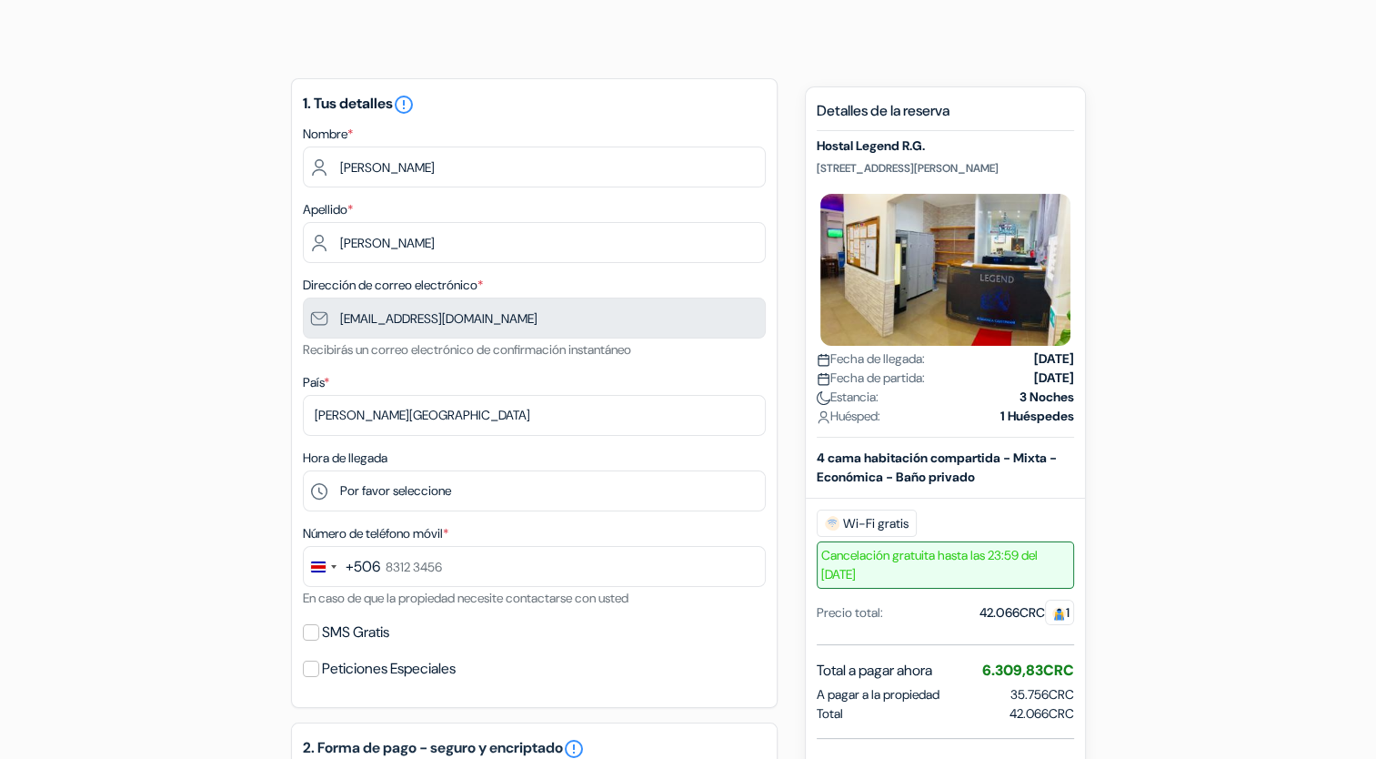
scroll to position [0, 0]
